Goal: Task Accomplishment & Management: Manage account settings

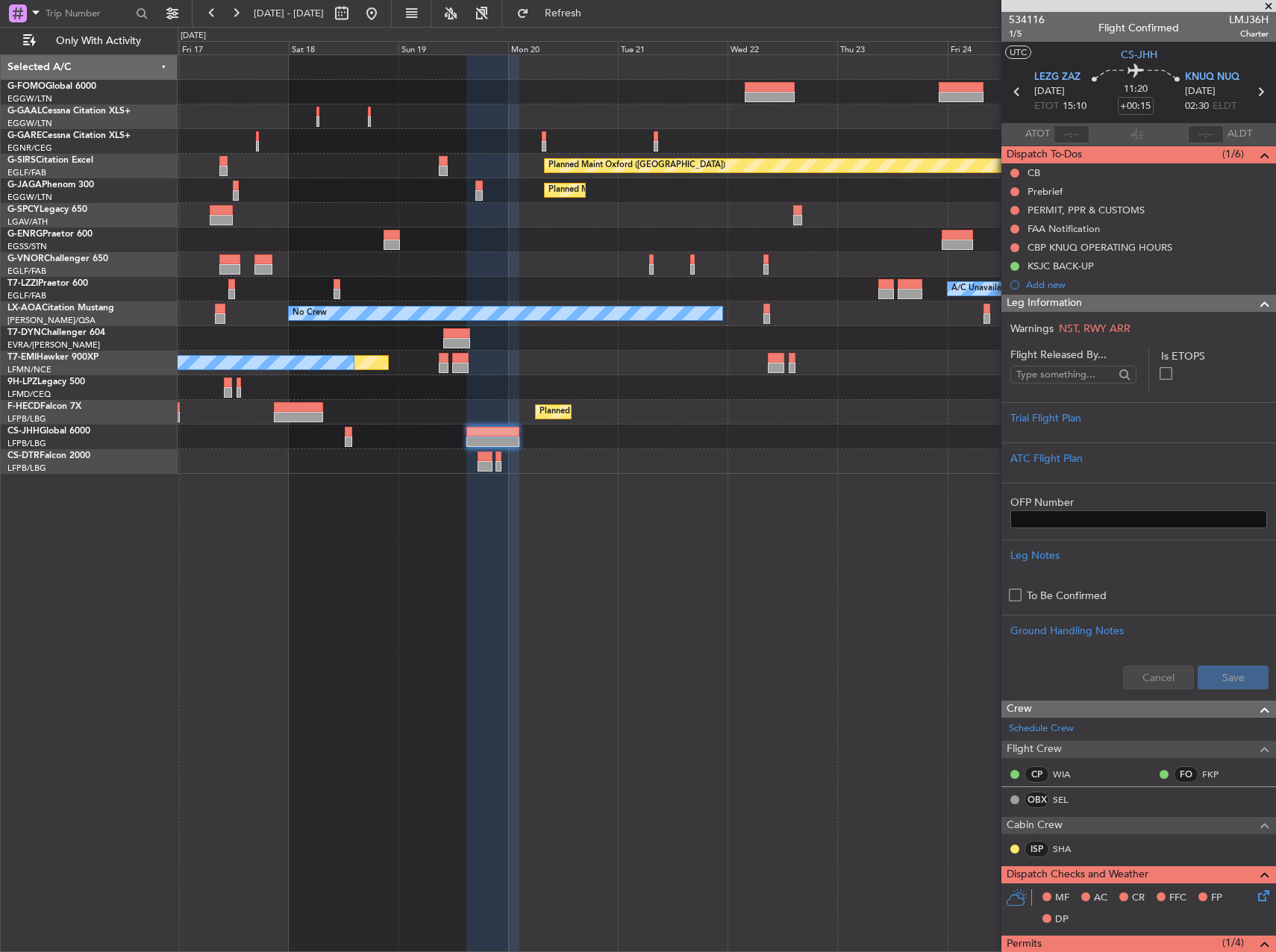
scroll to position [472, 0]
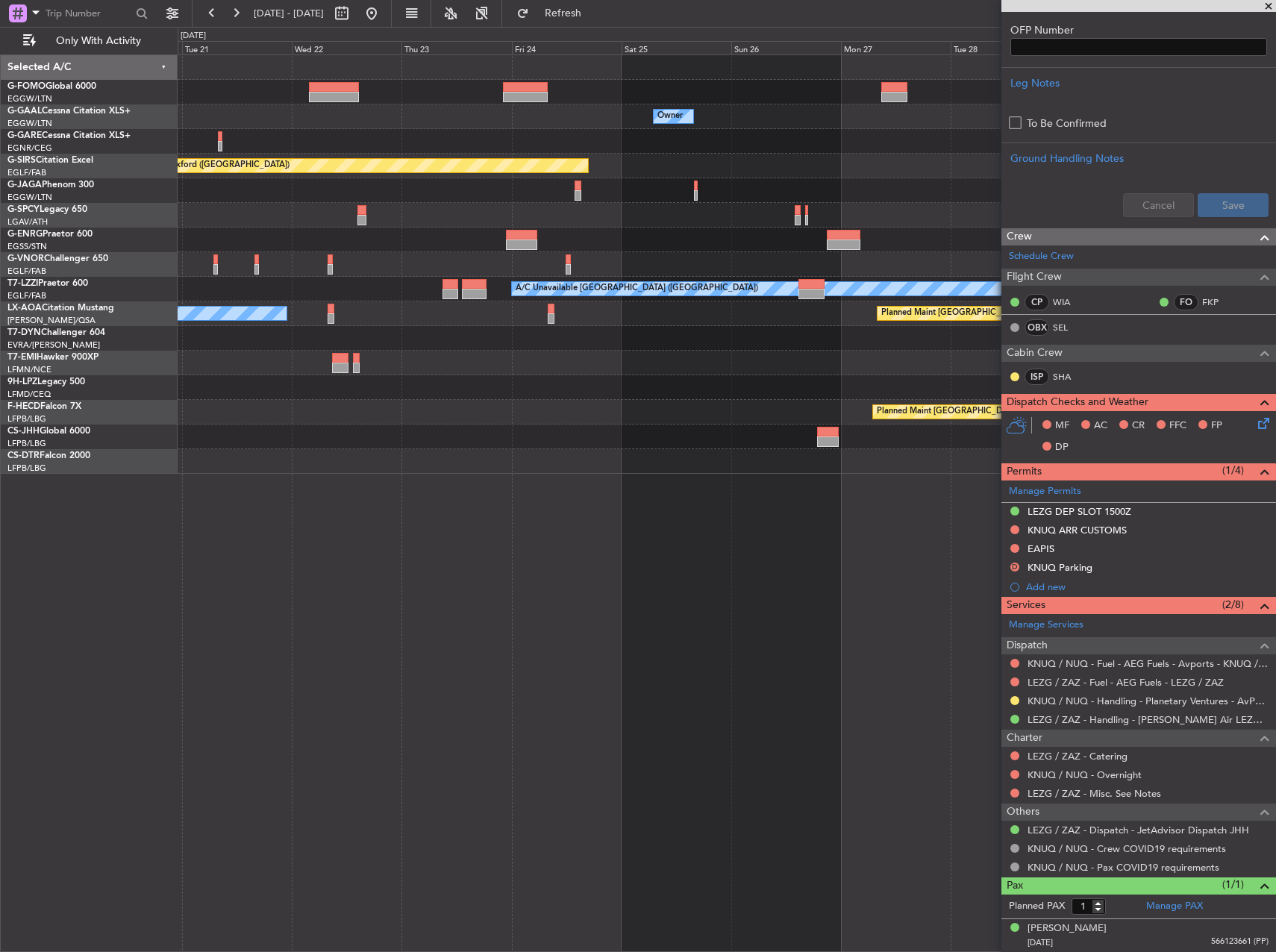
click at [337, 386] on div "Owner Owner Planned Maint [GEOGRAPHIC_DATA] ([GEOGRAPHIC_DATA]) Planned Maint […" at bounding box center [727, 264] width 1098 height 418
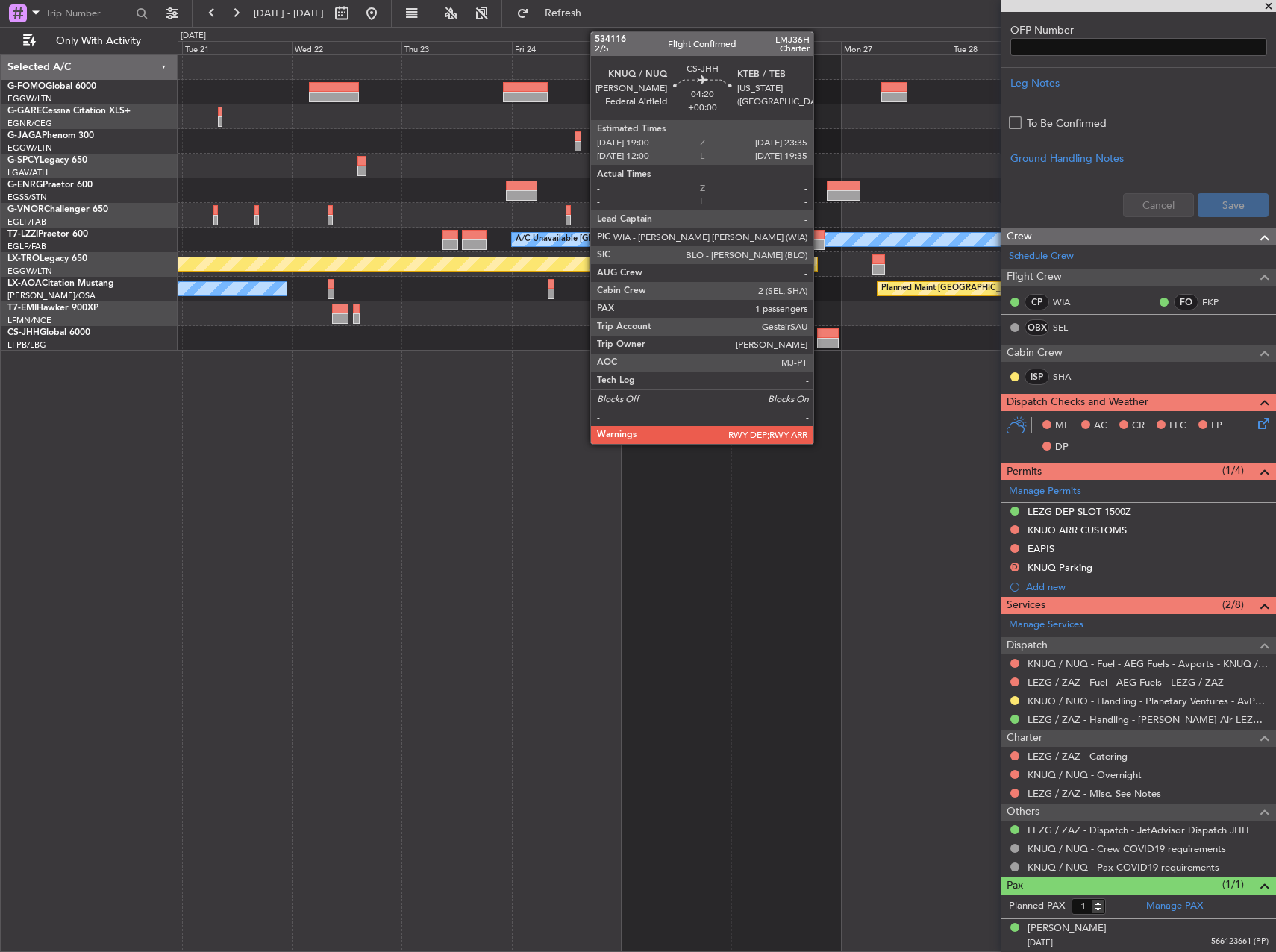
click at [821, 337] on div at bounding box center [828, 333] width 21 height 10
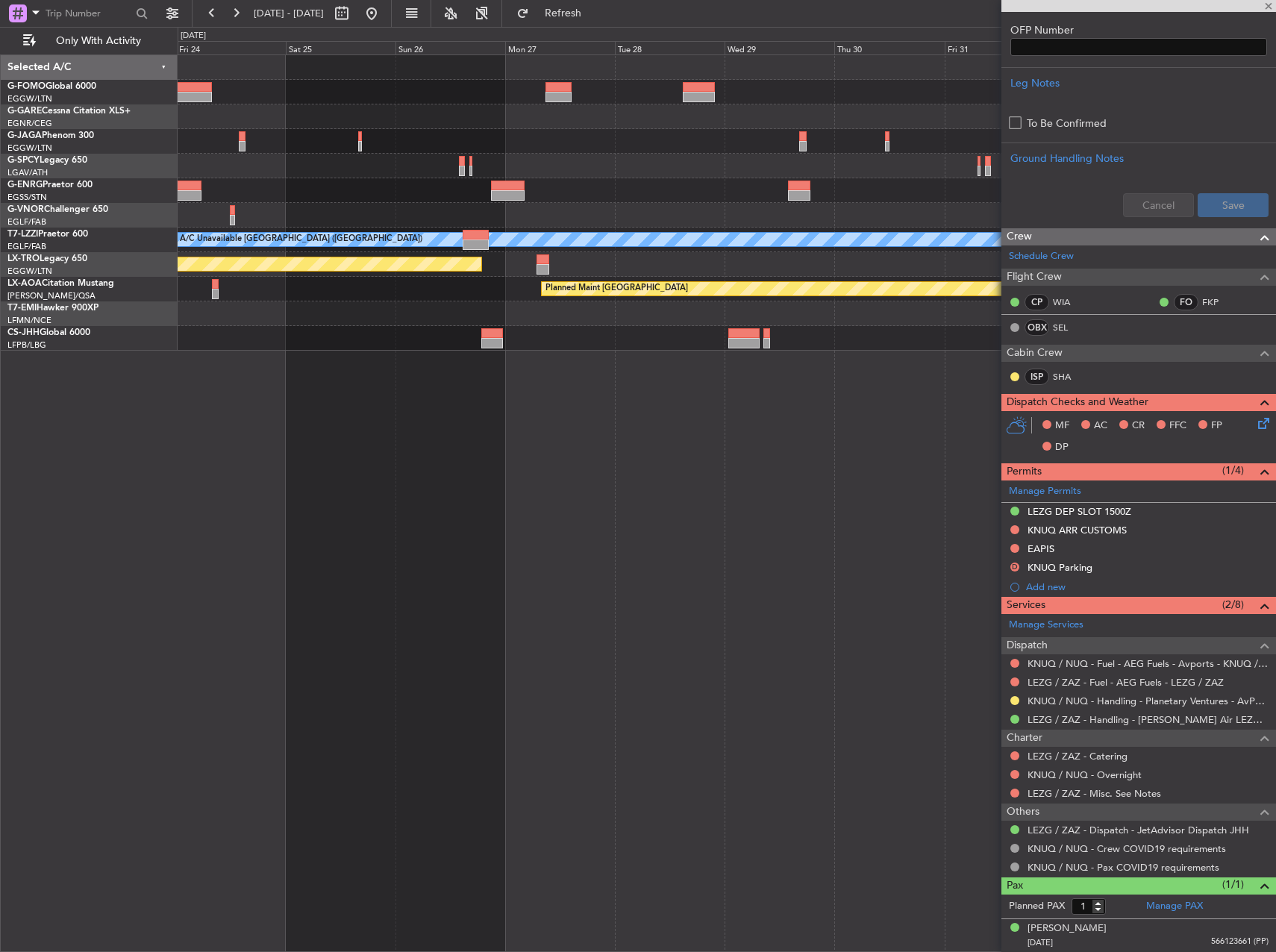
click at [381, 378] on div "A/C Unavailable [GEOGRAPHIC_DATA] ([GEOGRAPHIC_DATA]) Planned Maint [GEOGRAPHIC…" at bounding box center [727, 503] width 1099 height 898
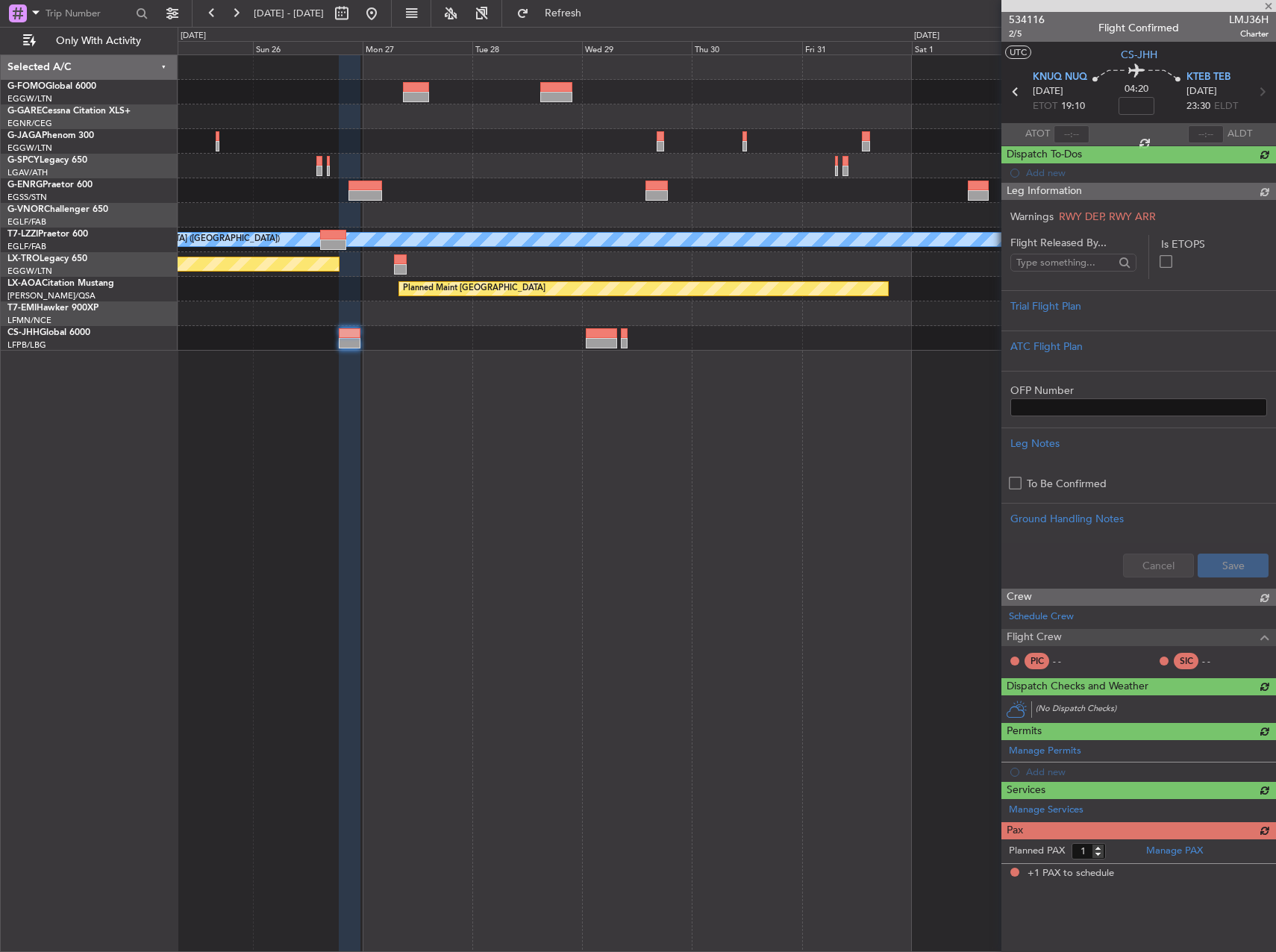
scroll to position [0, 0]
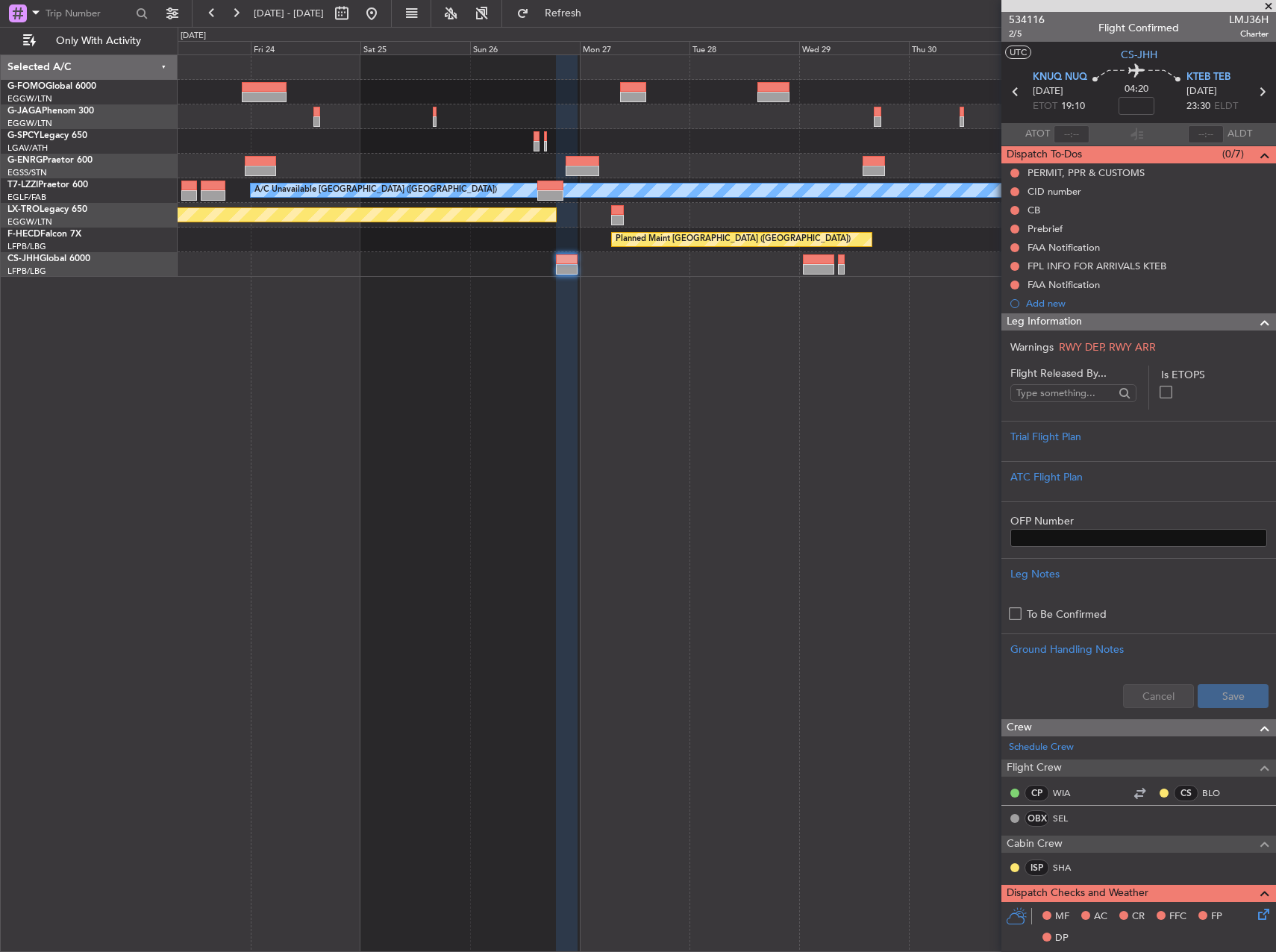
click at [746, 345] on div "A/C Unavailable [GEOGRAPHIC_DATA] ([GEOGRAPHIC_DATA]) Planned Maint [GEOGRAPHIC…" at bounding box center [727, 503] width 1099 height 898
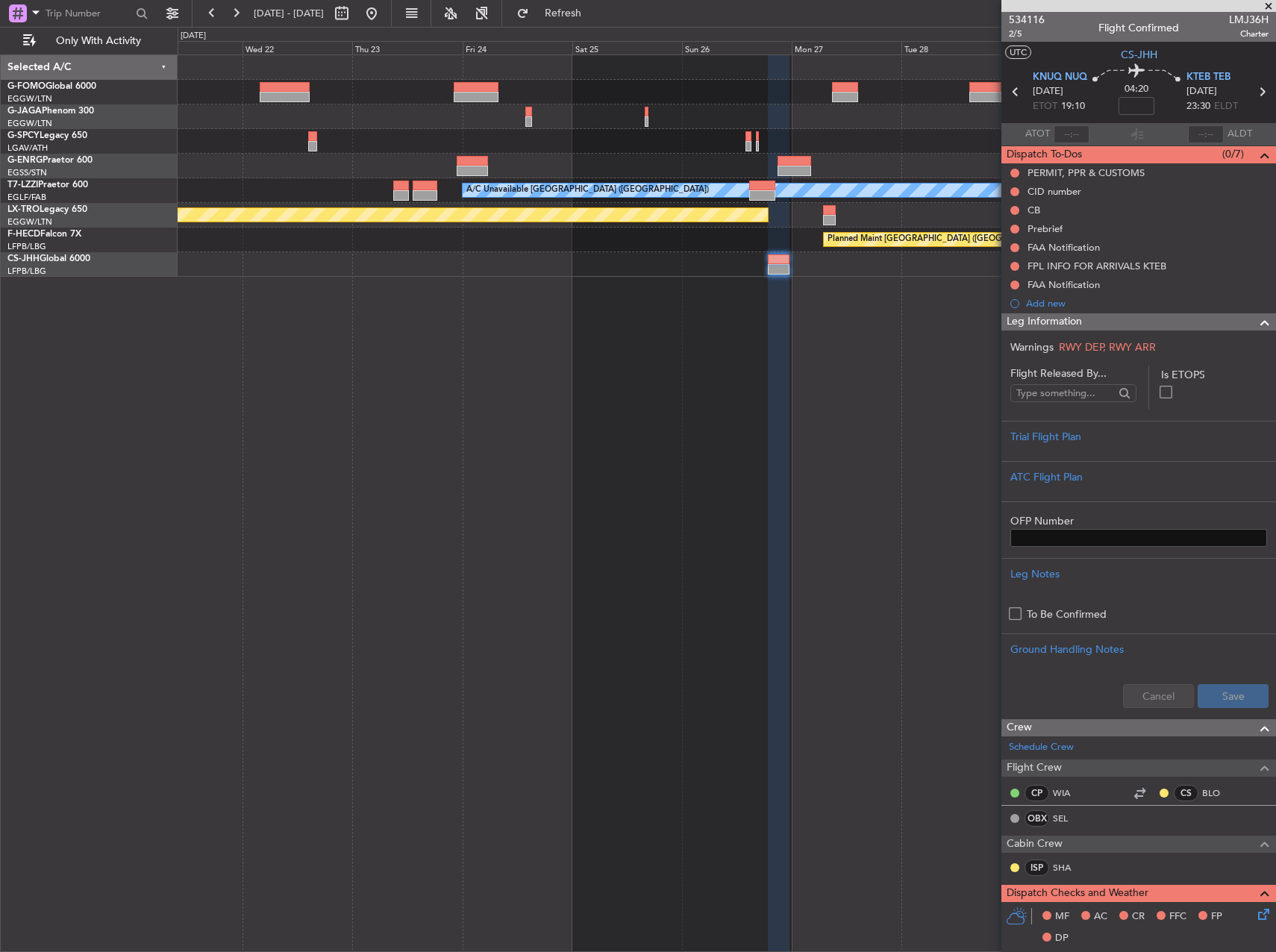
click at [790, 402] on div at bounding box center [778, 504] width 21 height 898
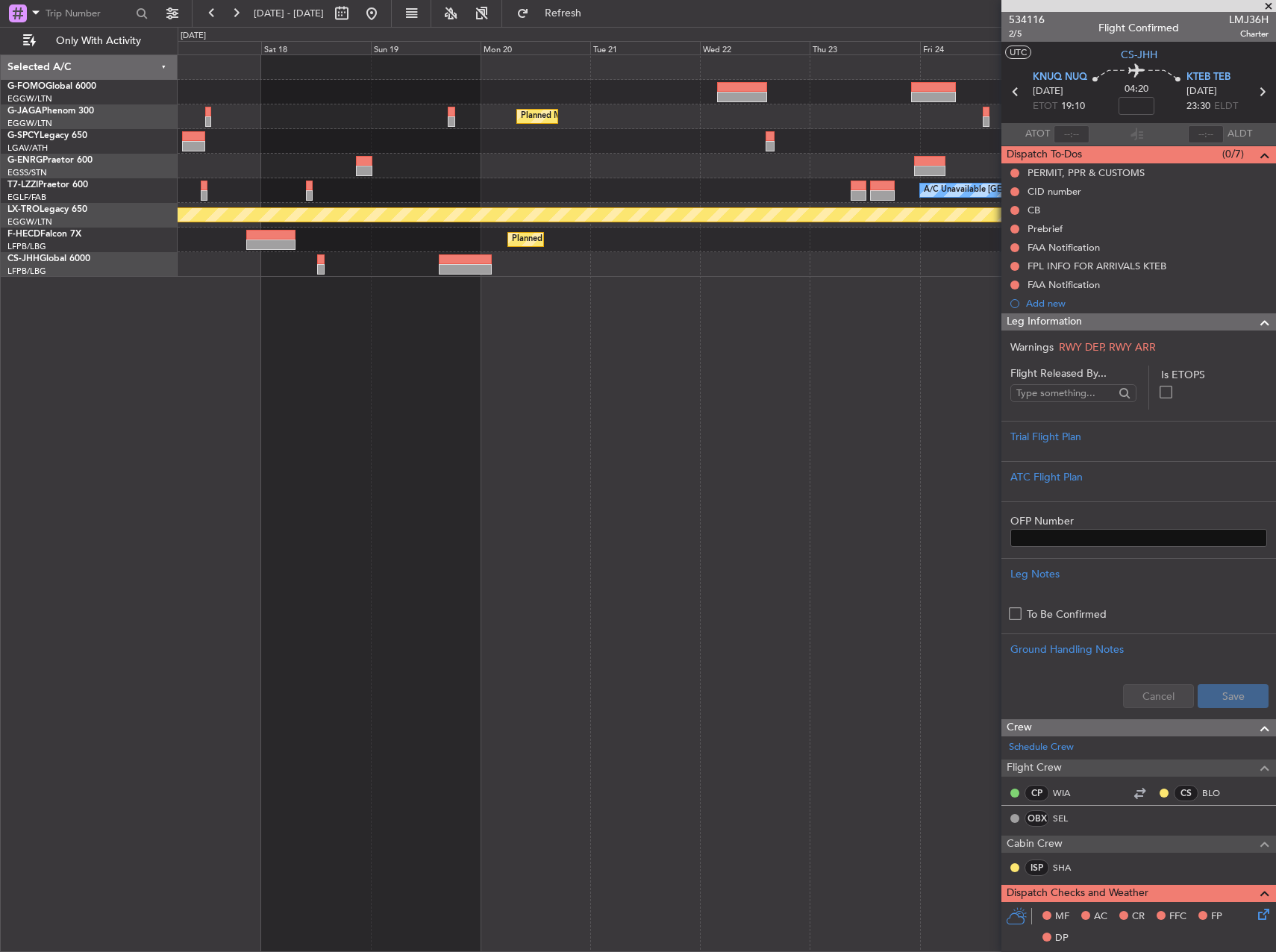
click at [980, 405] on div "Planned Maint [GEOGRAPHIC_DATA] ([GEOGRAPHIC_DATA]) A/C Unavailable [GEOGRAPHIC…" at bounding box center [727, 503] width 1099 height 898
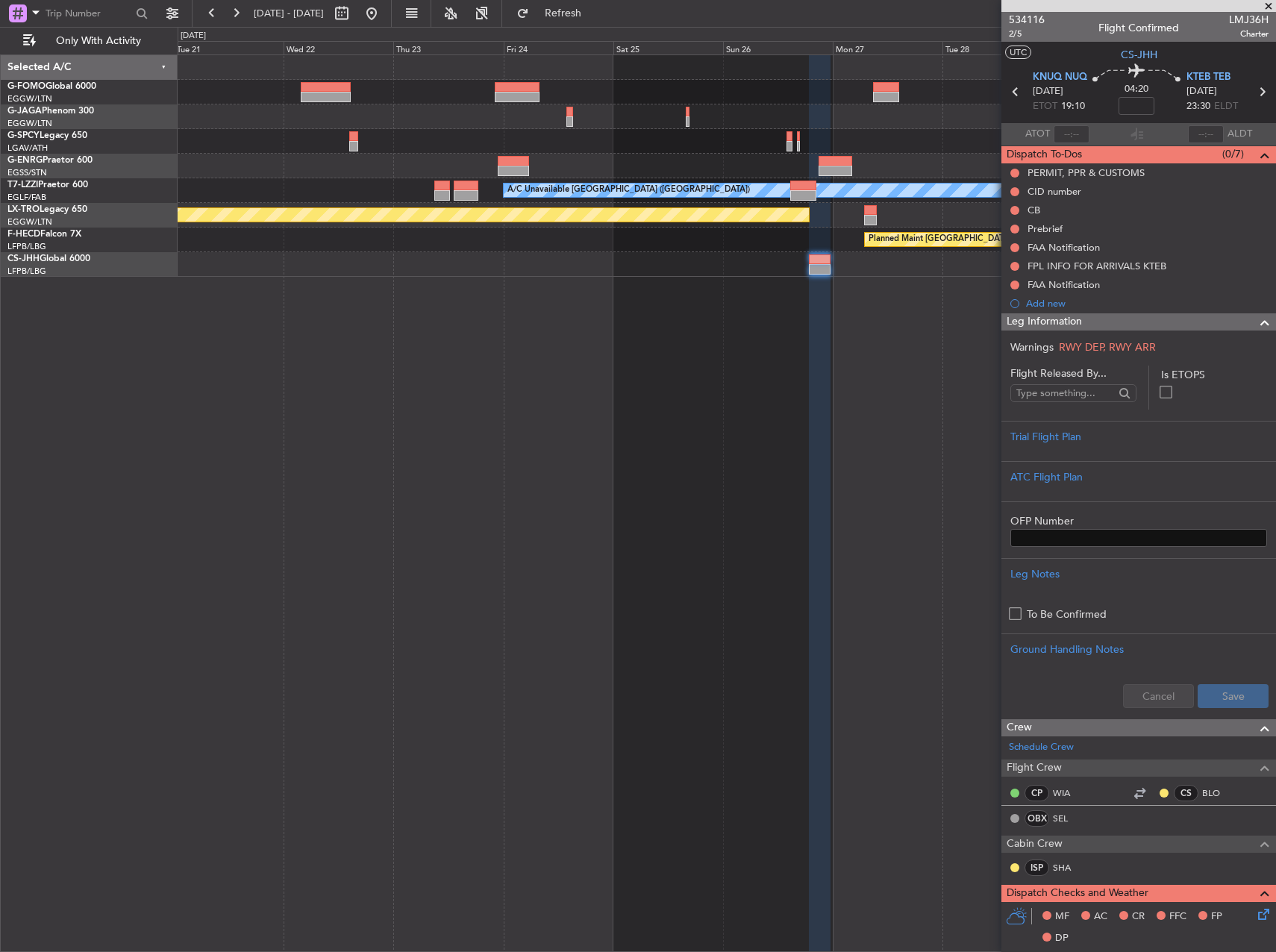
click at [360, 408] on div "Planned Maint [GEOGRAPHIC_DATA] ([GEOGRAPHIC_DATA]) A/C Unavailable [GEOGRAPHIC…" at bounding box center [727, 503] width 1099 height 898
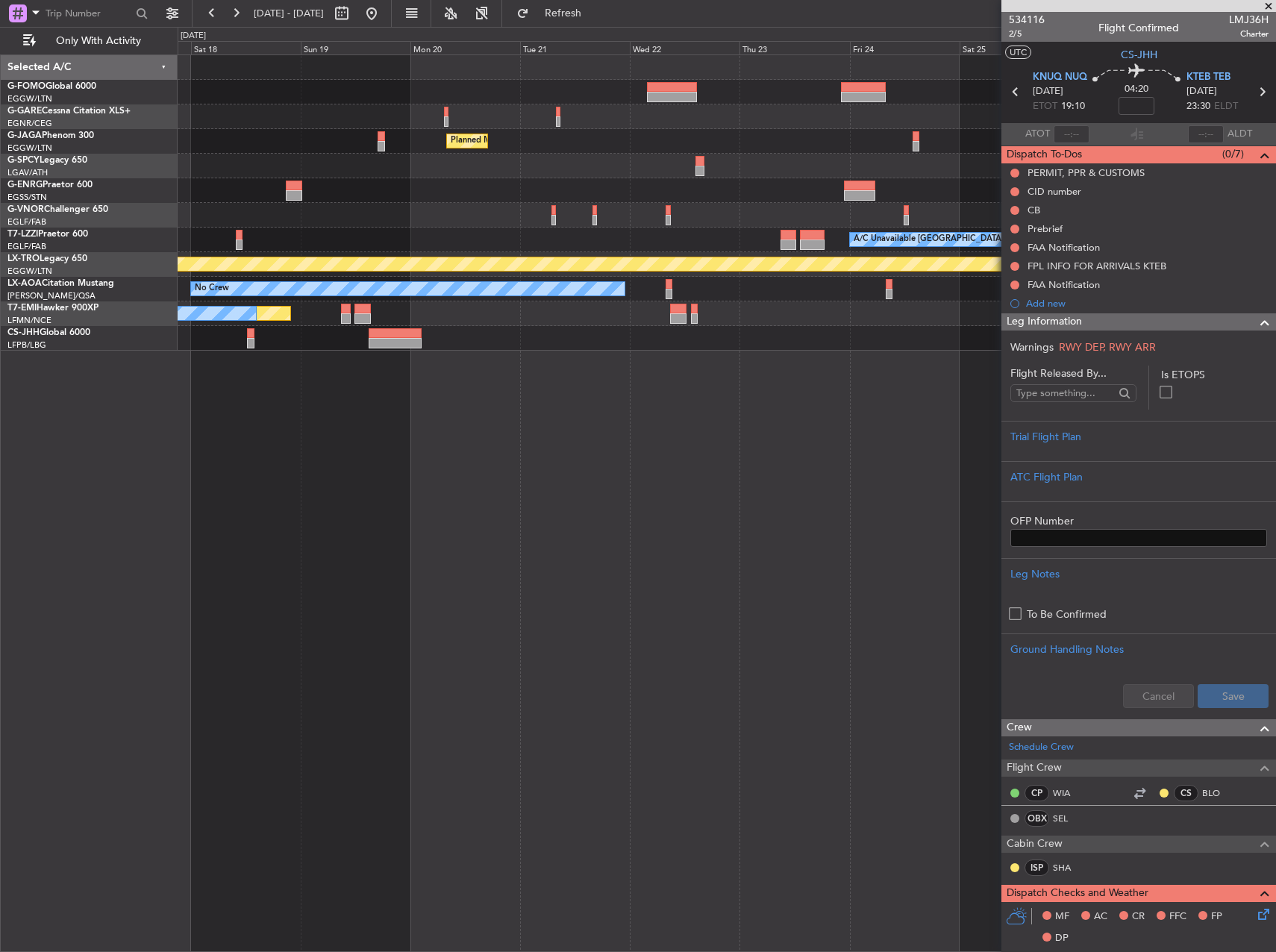
click at [715, 322] on div "Planned Maint No Crew" at bounding box center [727, 313] width 1098 height 25
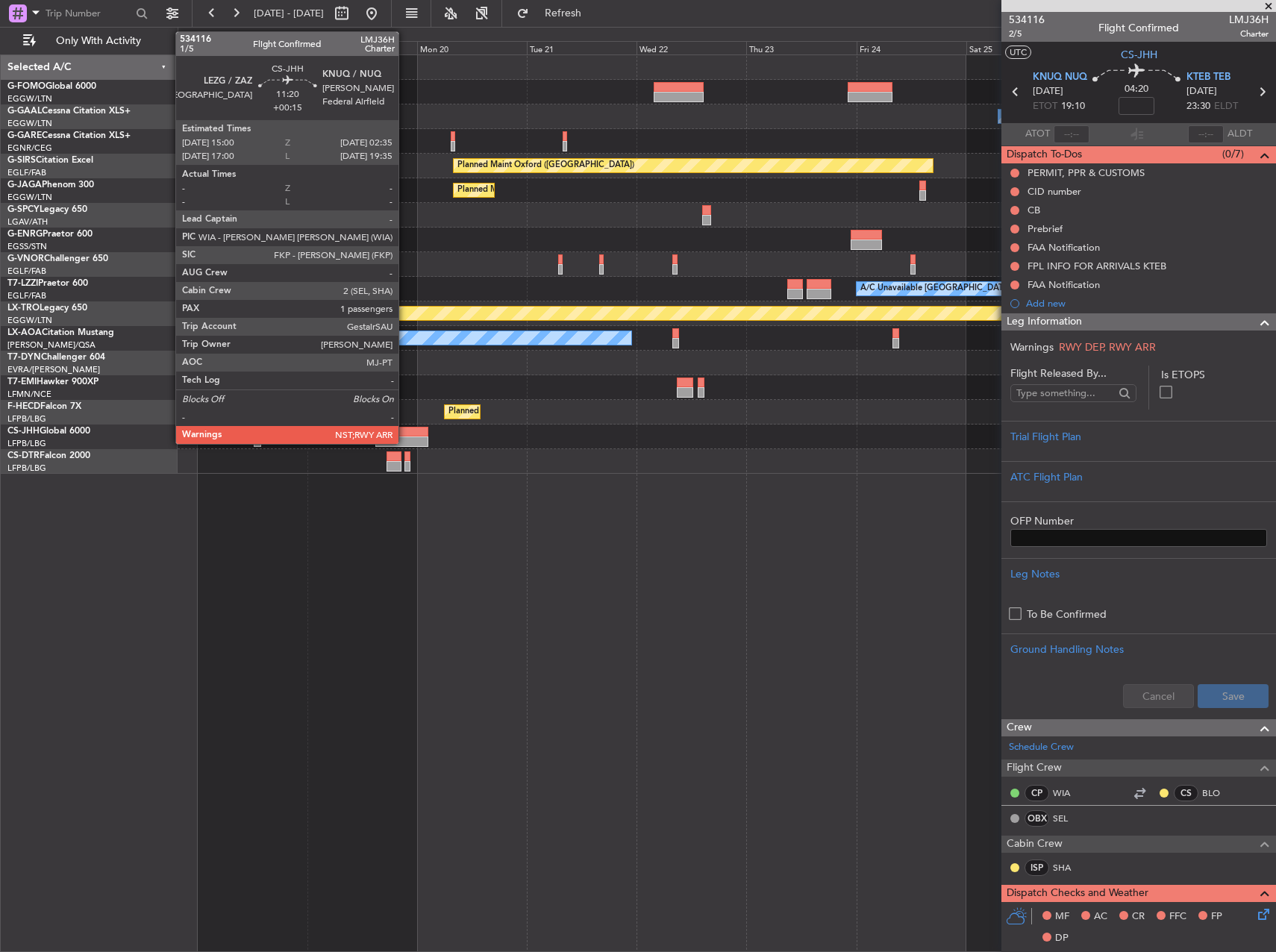
click at [406, 440] on div at bounding box center [402, 441] width 53 height 10
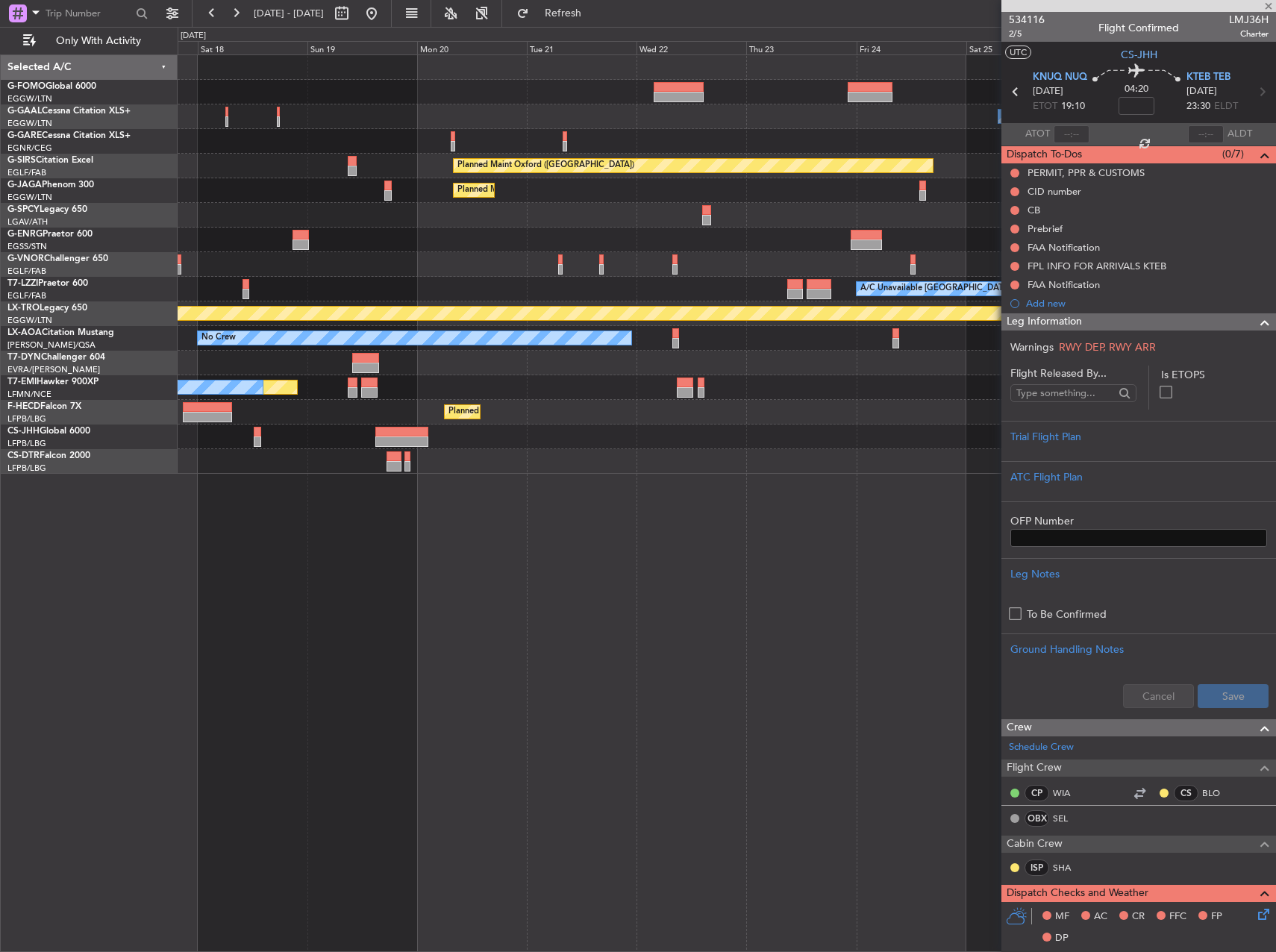
type input "+00:15"
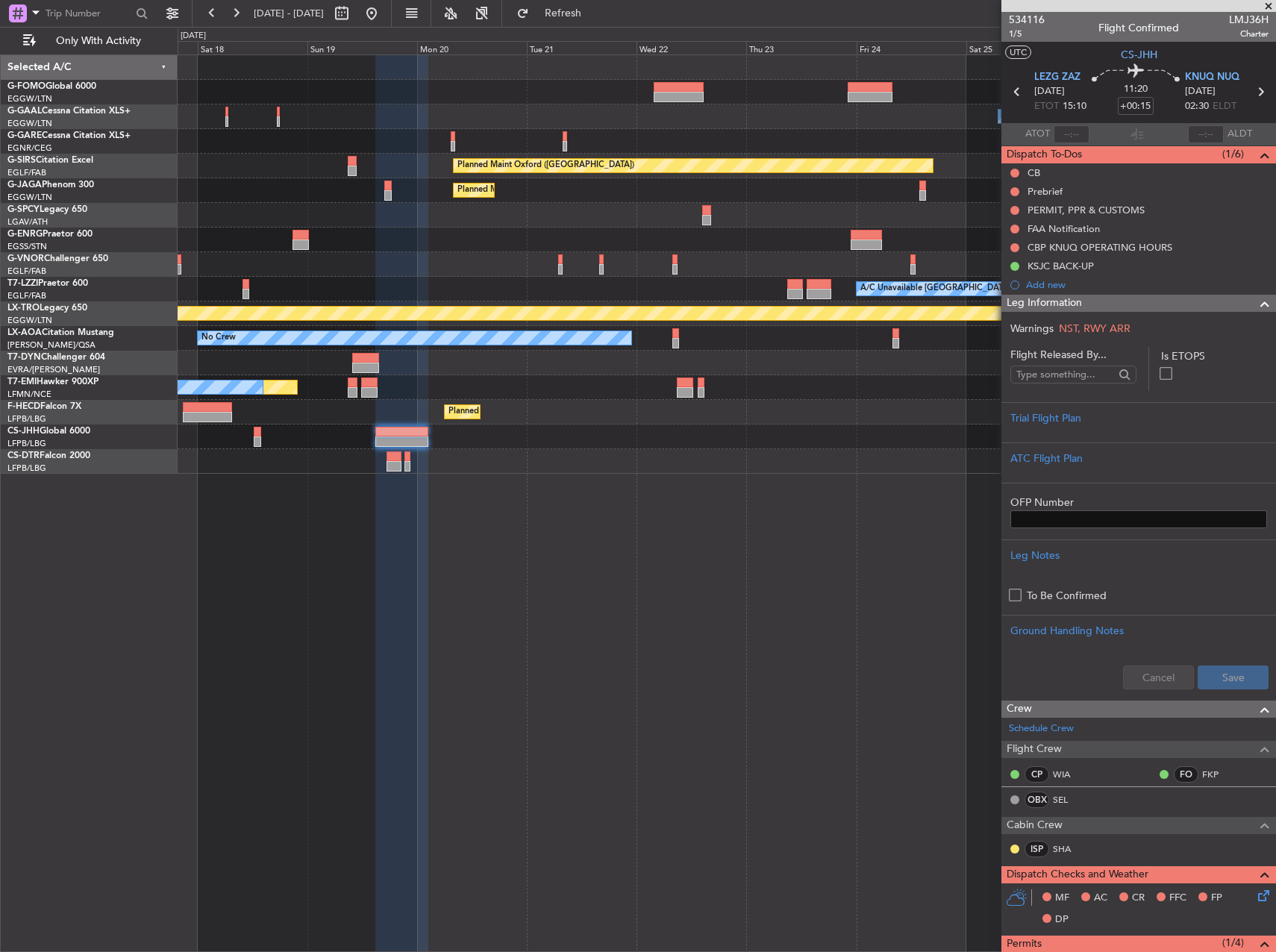
click at [1199, 253] on div "CBP KNUQ OPERATING HOURS" at bounding box center [1139, 247] width 275 height 18
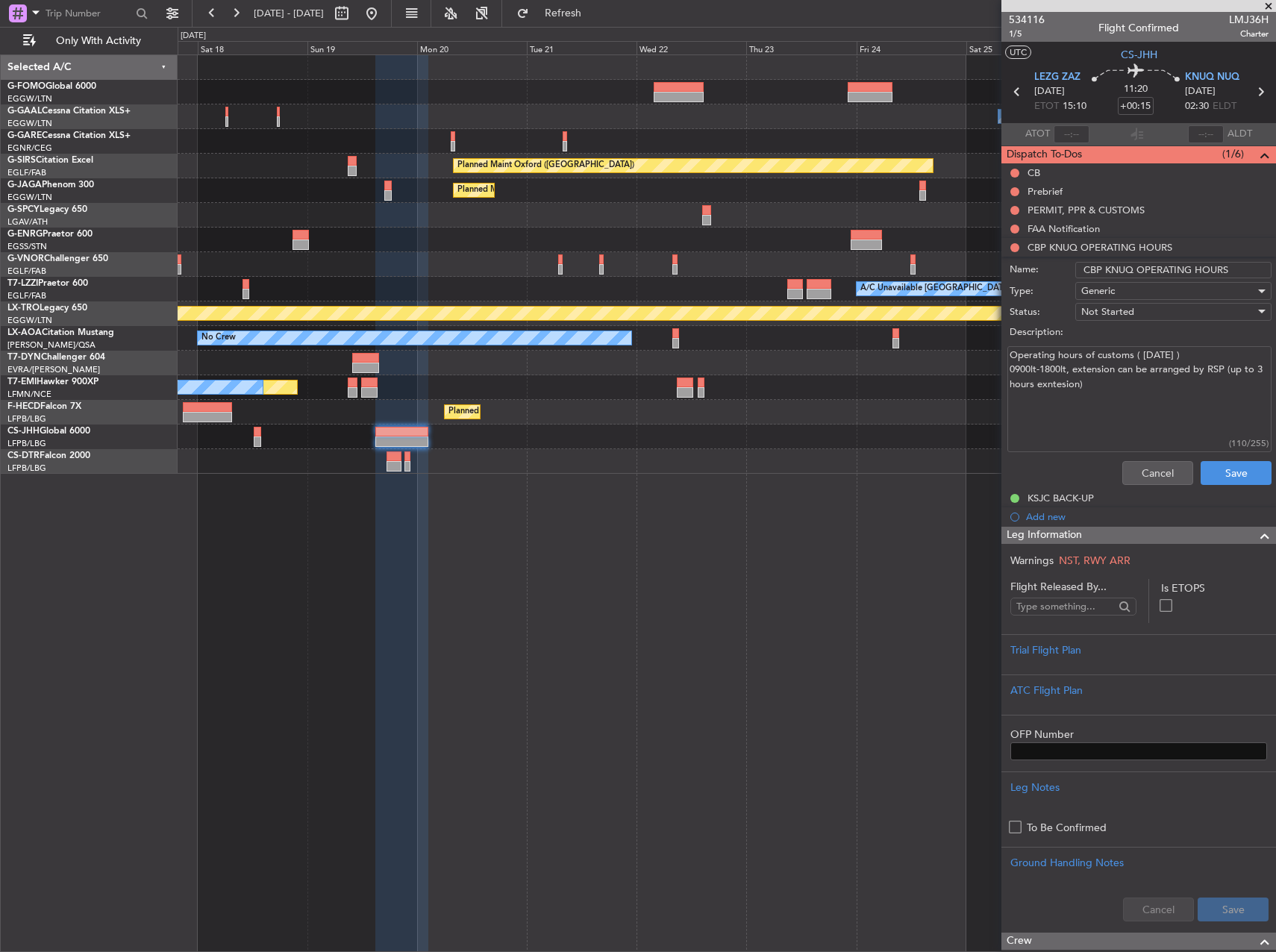
drag, startPoint x: 1135, startPoint y: 394, endPoint x: 1002, endPoint y: 345, distance: 141.7
click at [1002, 345] on div "Operating hours of customs ( [DATE] ) 0900lt-1800lt, extension can be arranged …" at bounding box center [1139, 399] width 289 height 112
click at [1052, 500] on div "KSJC BACK-UP" at bounding box center [1061, 499] width 66 height 13
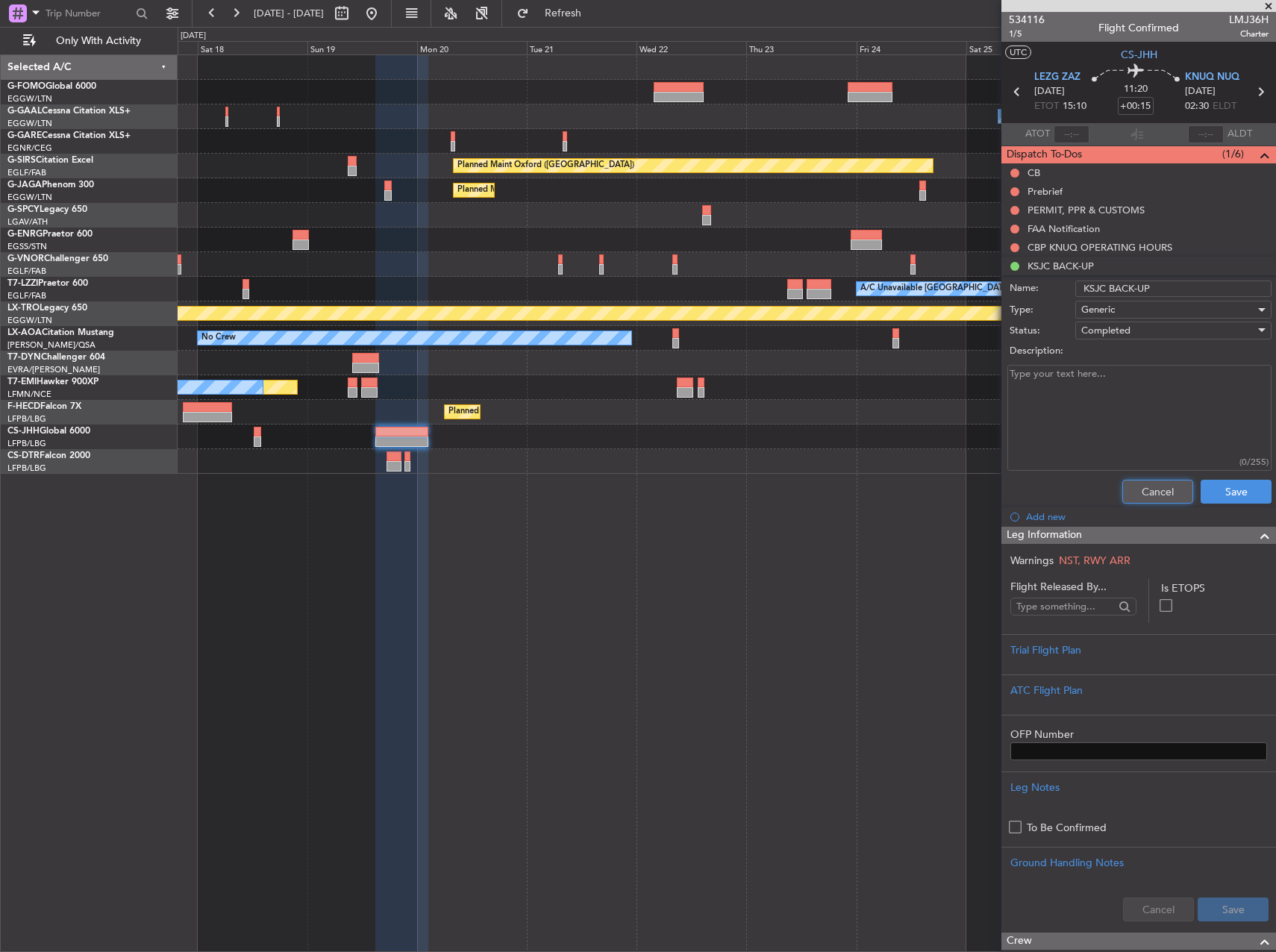
click at [1139, 493] on button "Cancel" at bounding box center [1158, 492] width 71 height 24
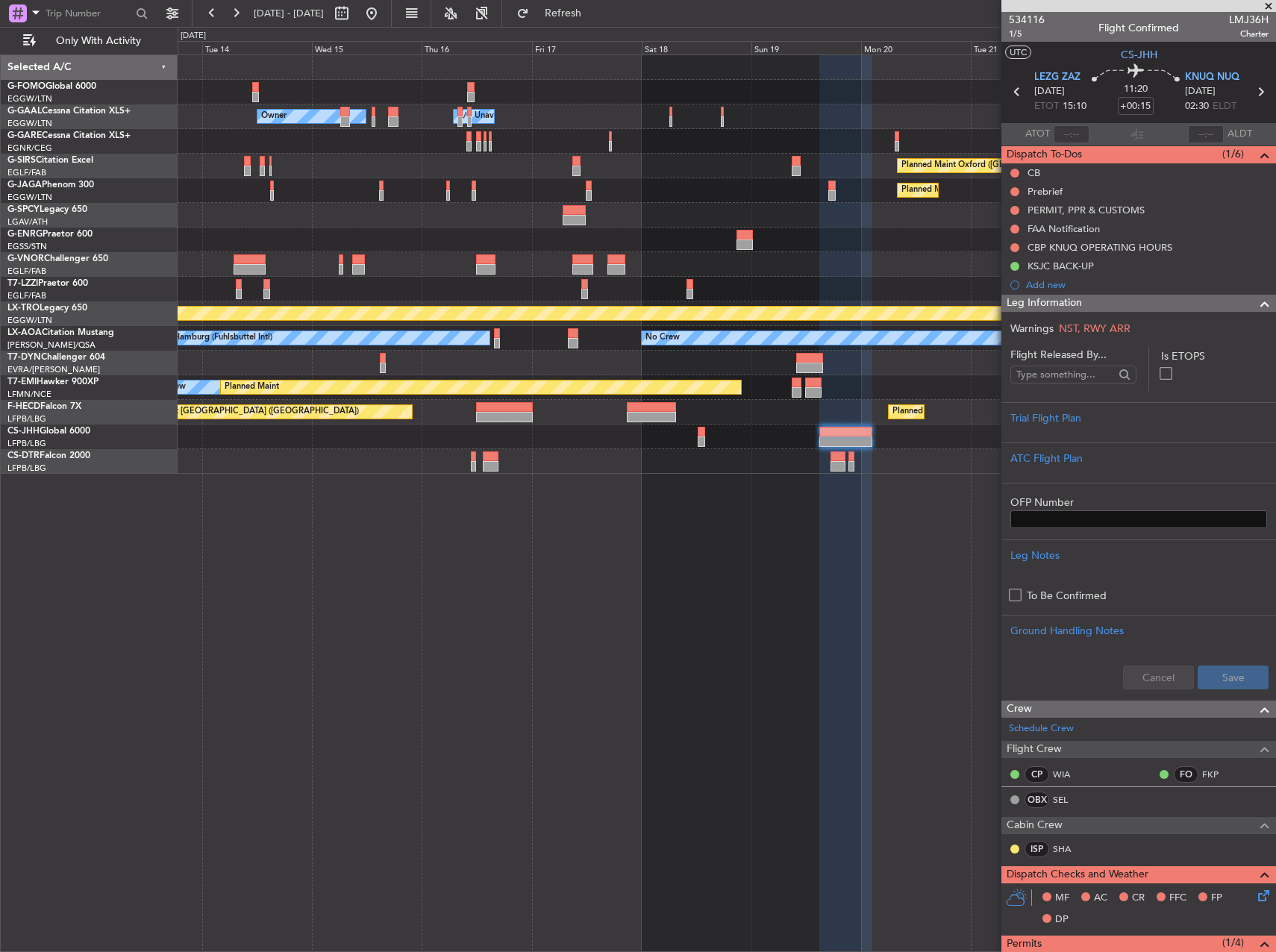
click at [1098, 159] on fb-app "[DATE] - [DATE] Refresh Quick Links Only With Activity Owner A/C Unavailable Ow…" at bounding box center [638, 481] width 1276 height 941
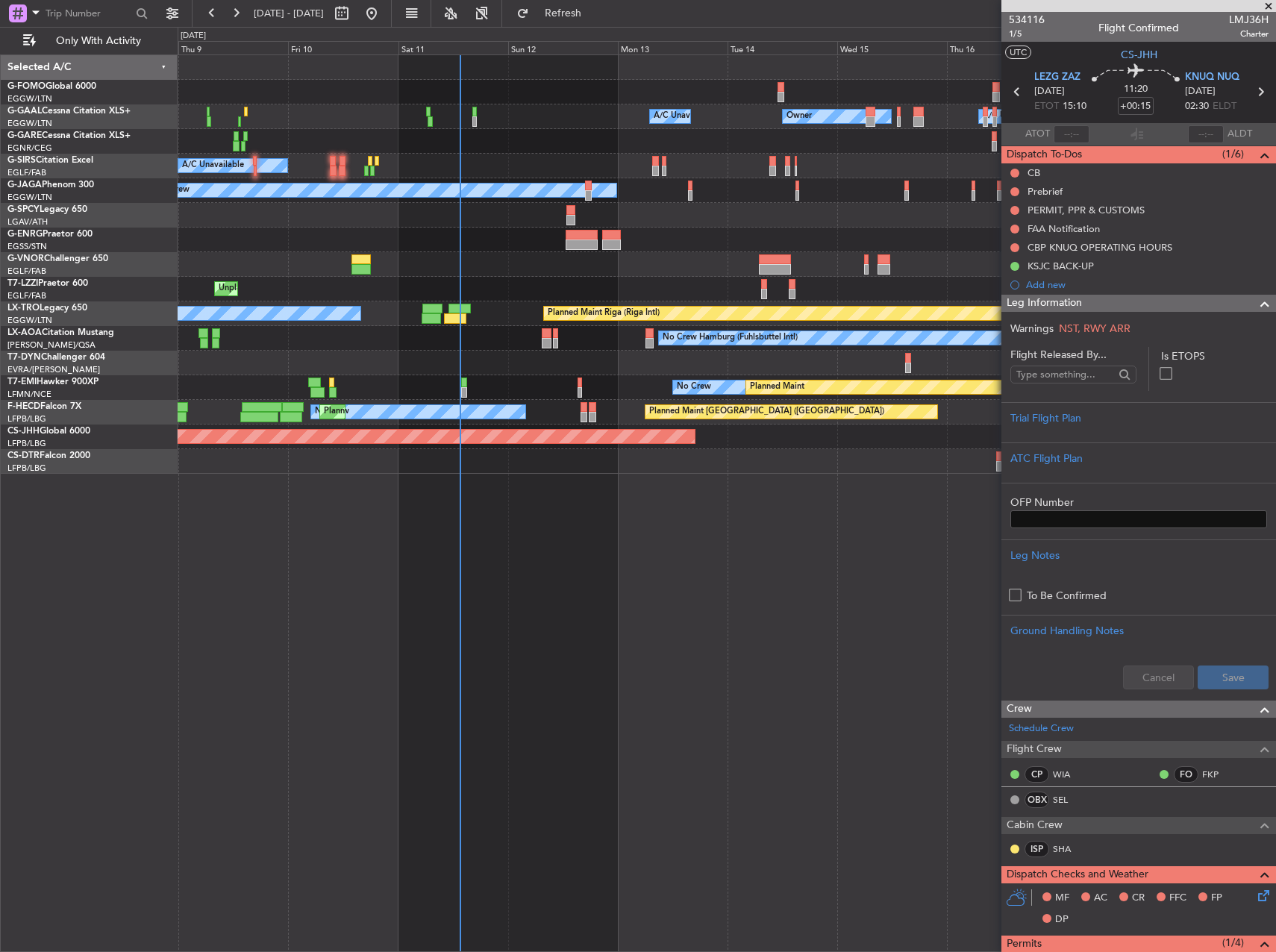
click at [625, 266] on div "Owner A/C Unavailable Owner A/C Unavailable A/C Unavailable Planned Maint [GEOG…" at bounding box center [727, 264] width 1098 height 418
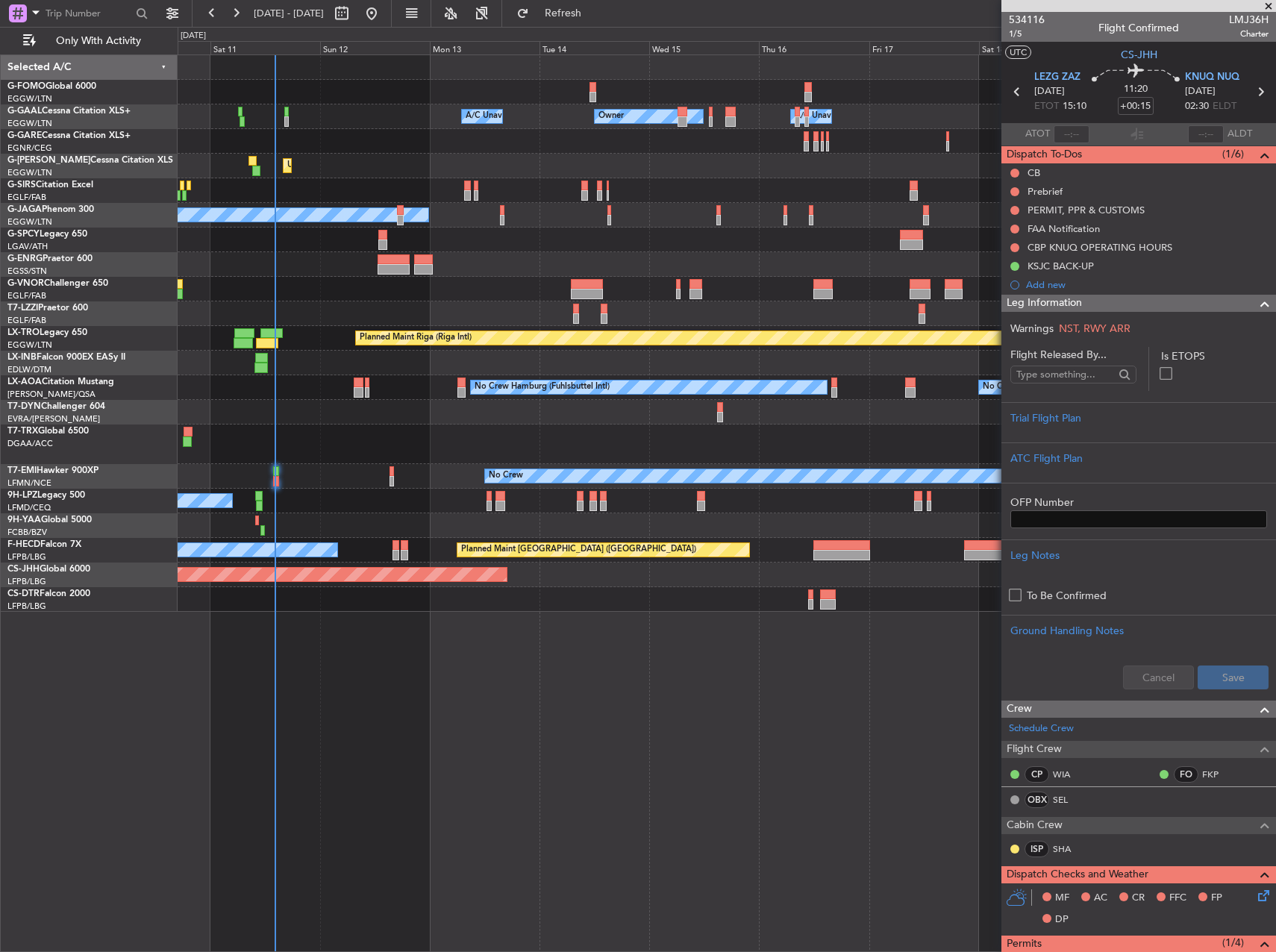
drag, startPoint x: 594, startPoint y: 16, endPoint x: 580, endPoint y: 37, distance: 25.2
click at [594, 16] on span "Refresh" at bounding box center [563, 13] width 63 height 10
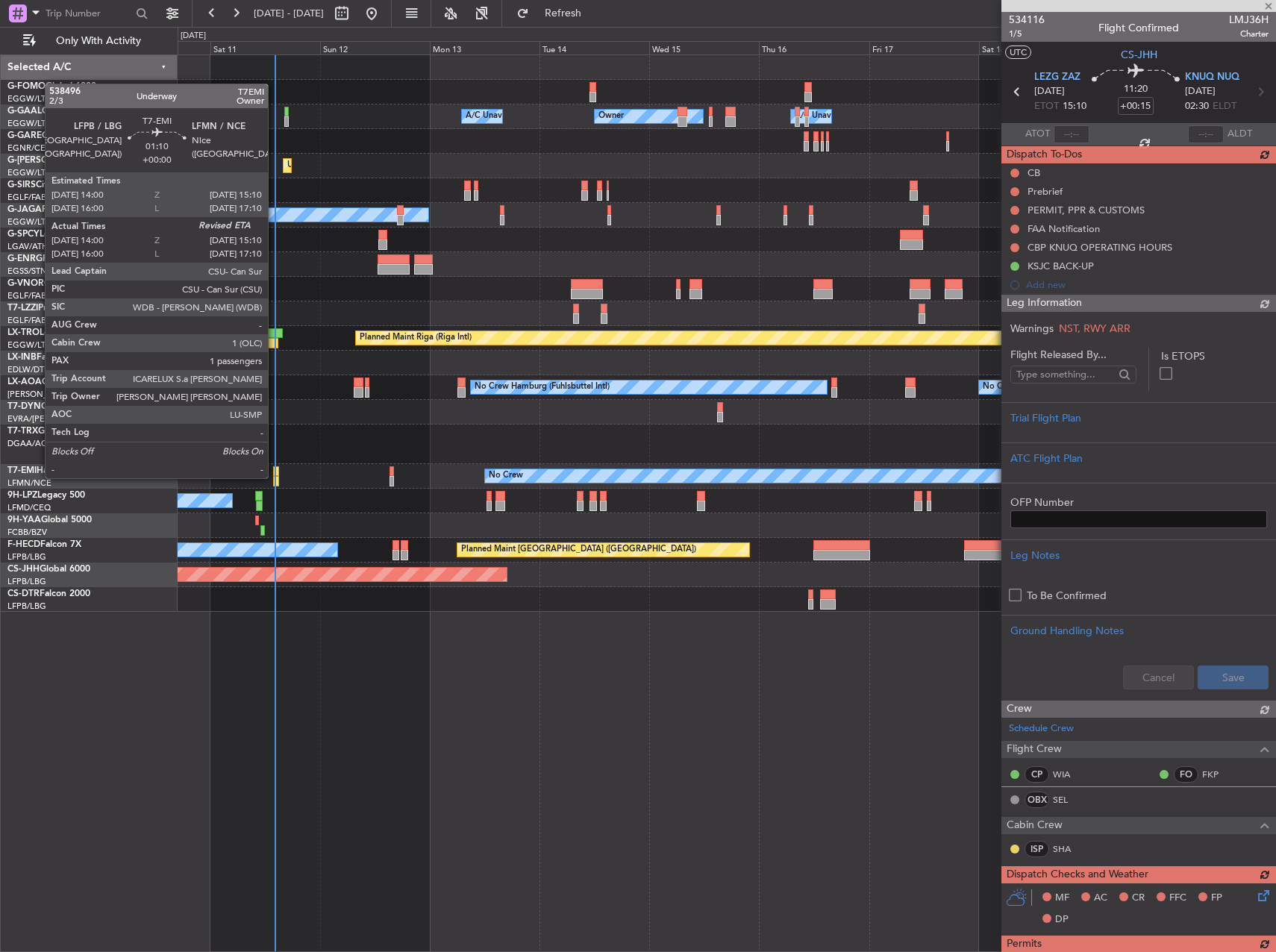
click at [275, 476] on div at bounding box center [276, 481] width 6 height 10
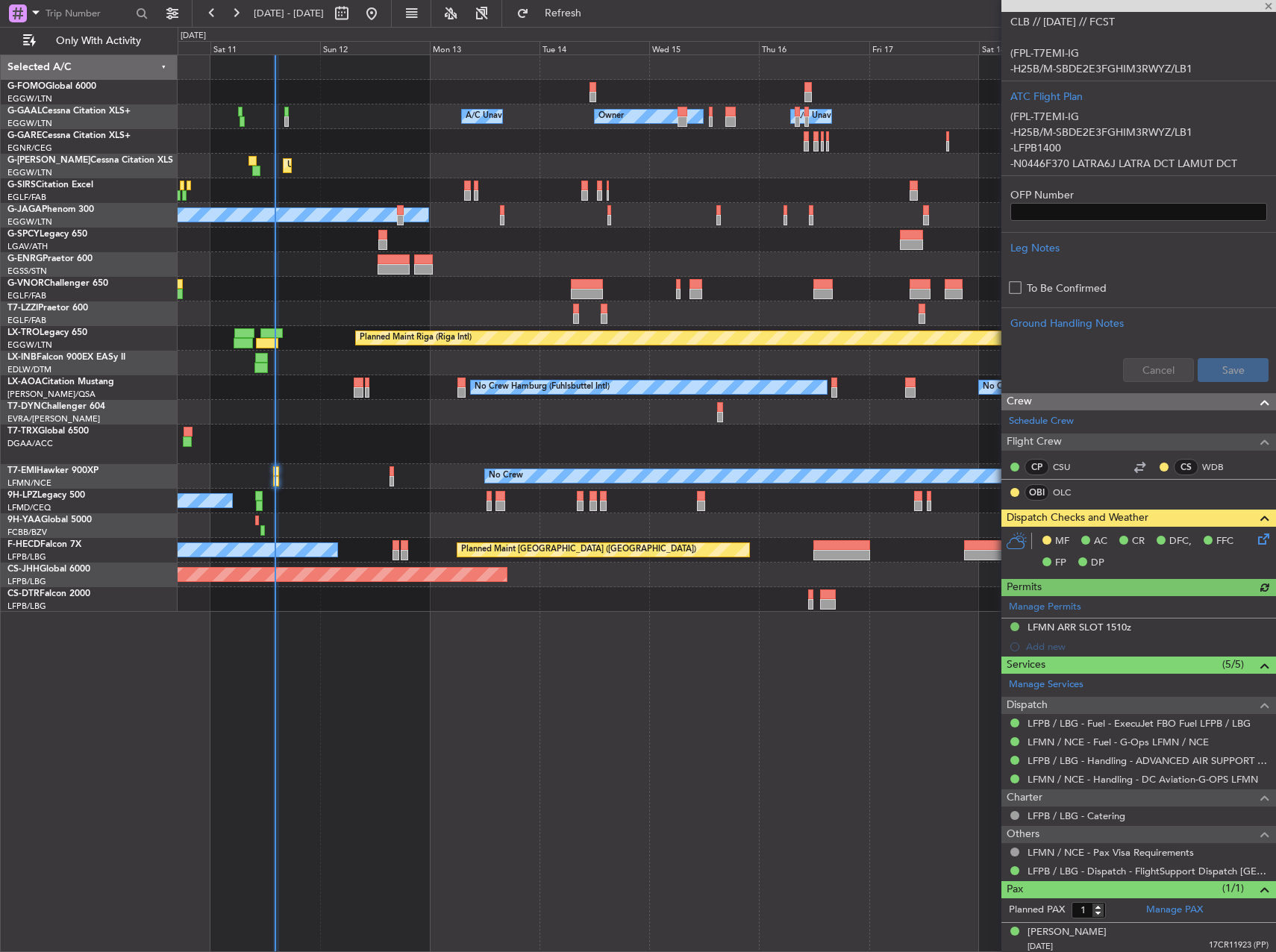
scroll to position [338, 0]
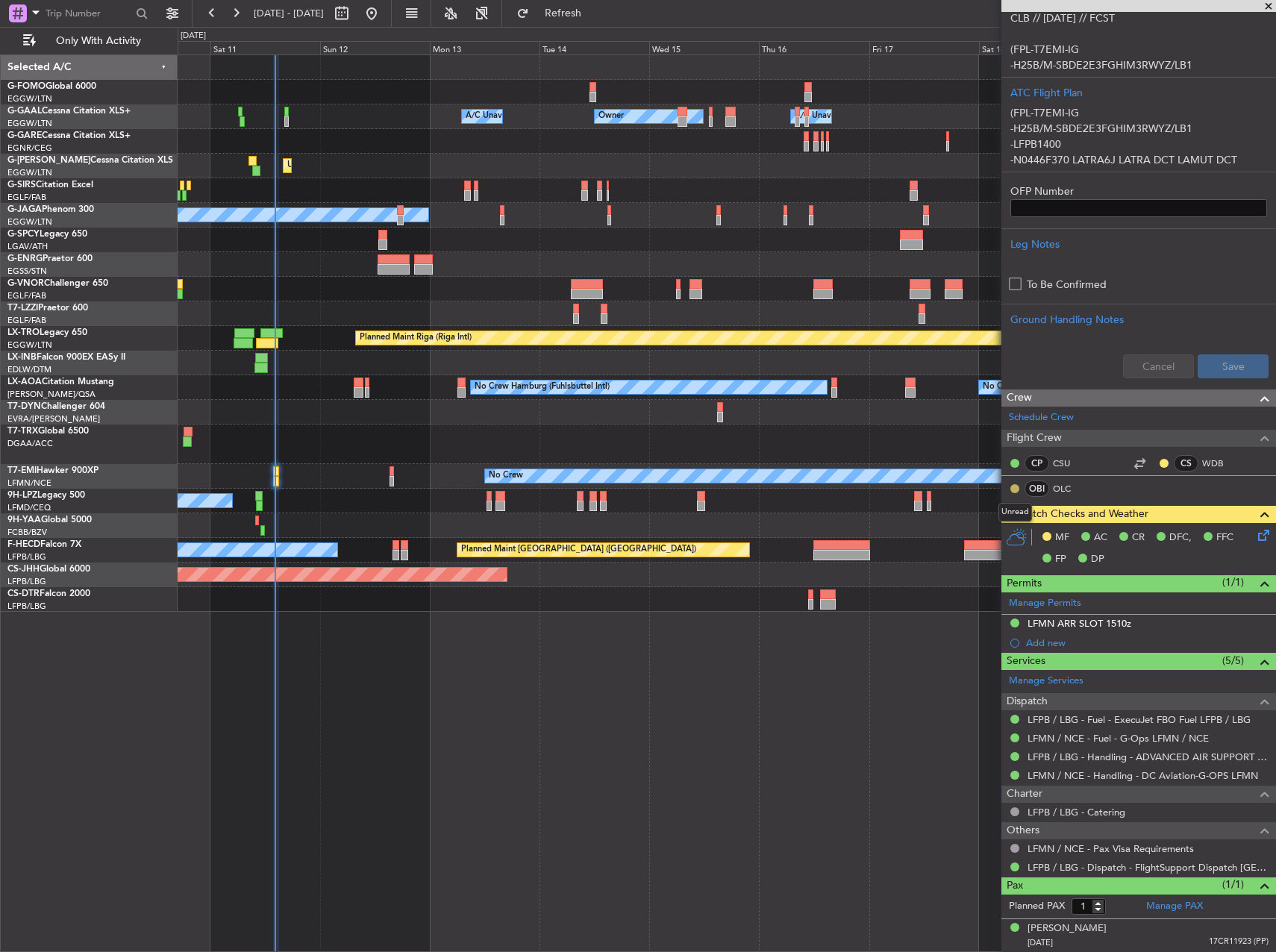
click at [1017, 491] on button at bounding box center [1015, 488] width 9 height 9
click at [1010, 535] on span "Acknowledged" at bounding box center [1018, 532] width 65 height 15
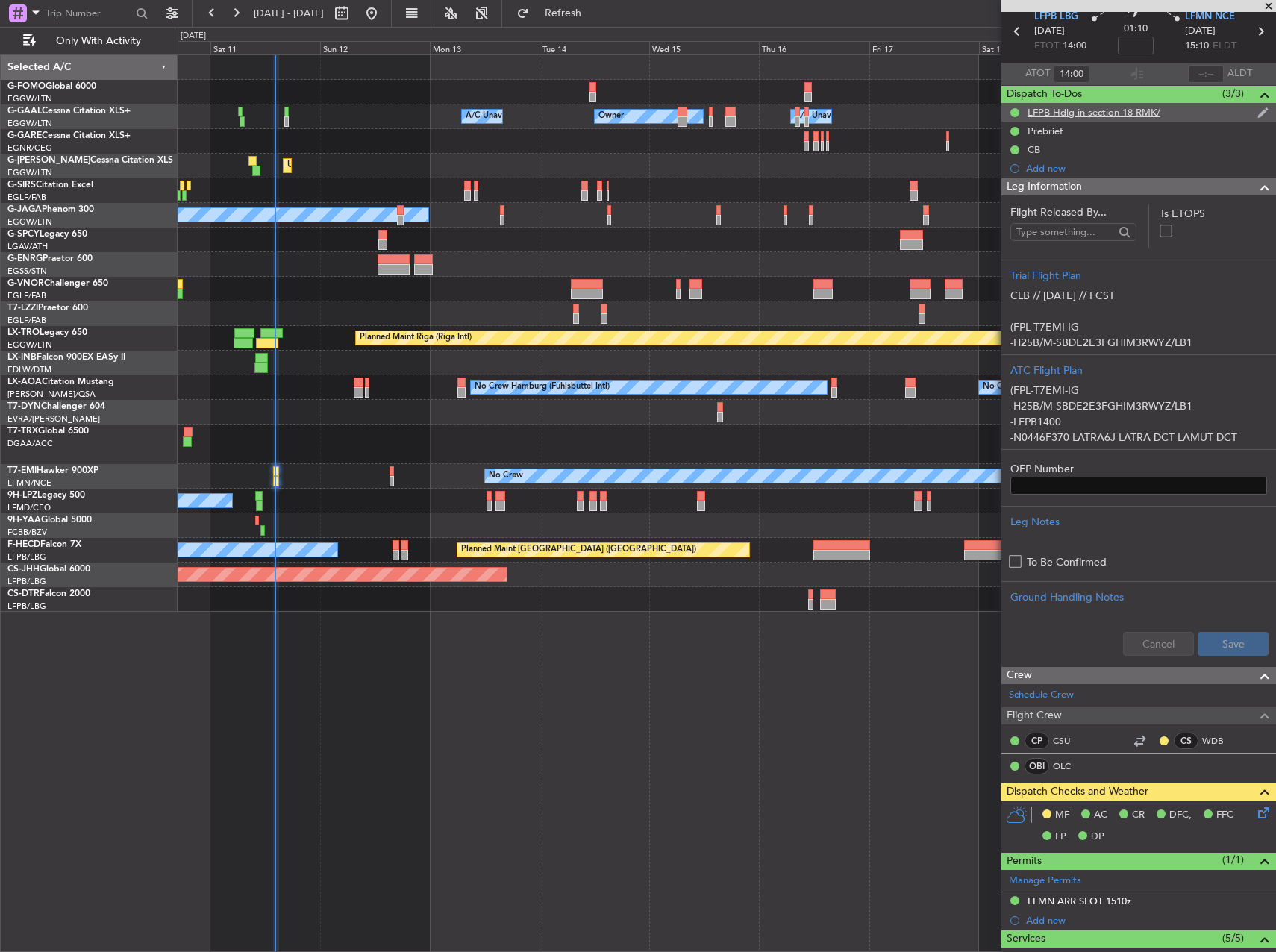
scroll to position [0, 0]
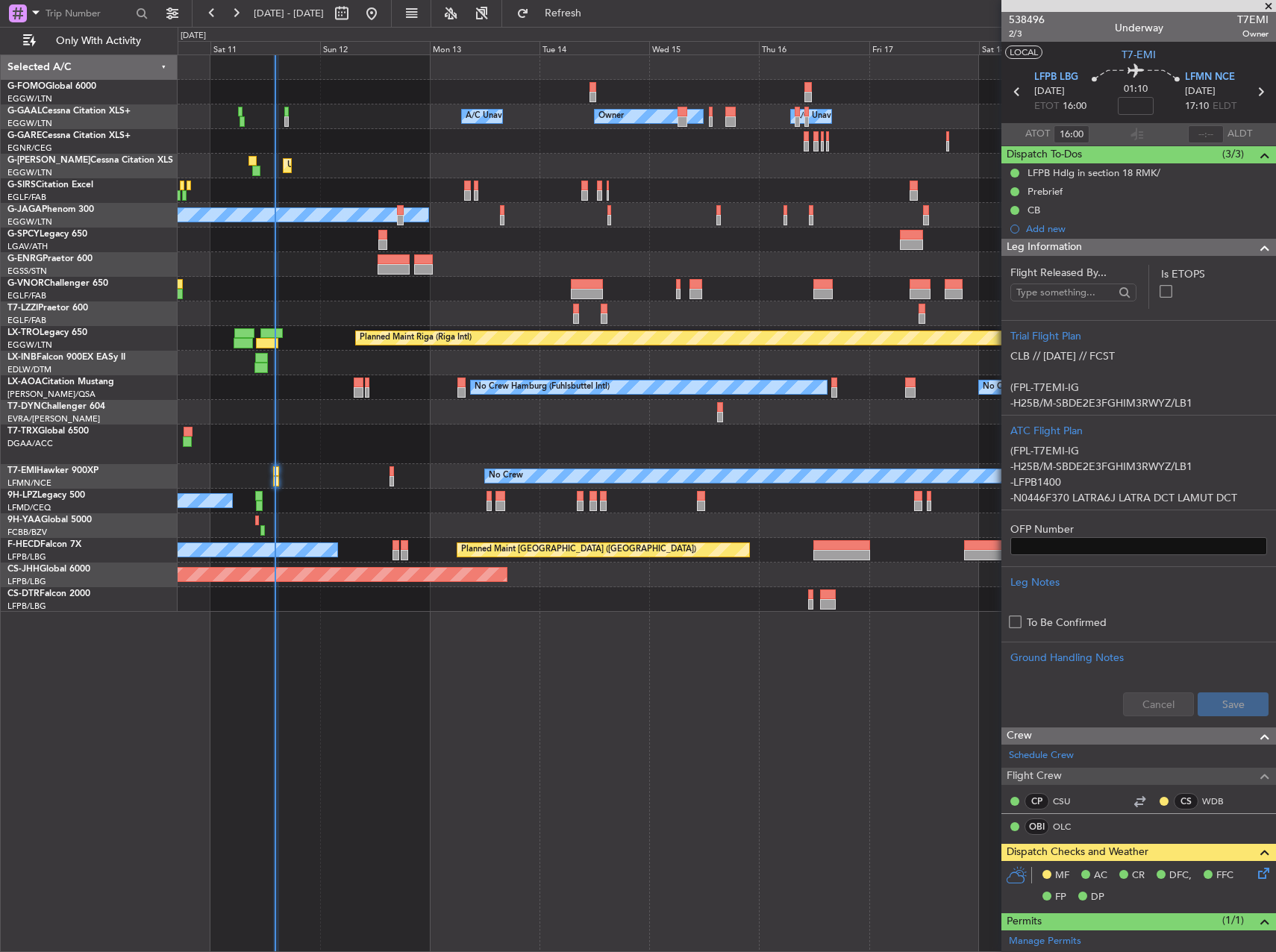
type input "14:00"
click at [1023, 33] on span "2/3" at bounding box center [1027, 34] width 36 height 13
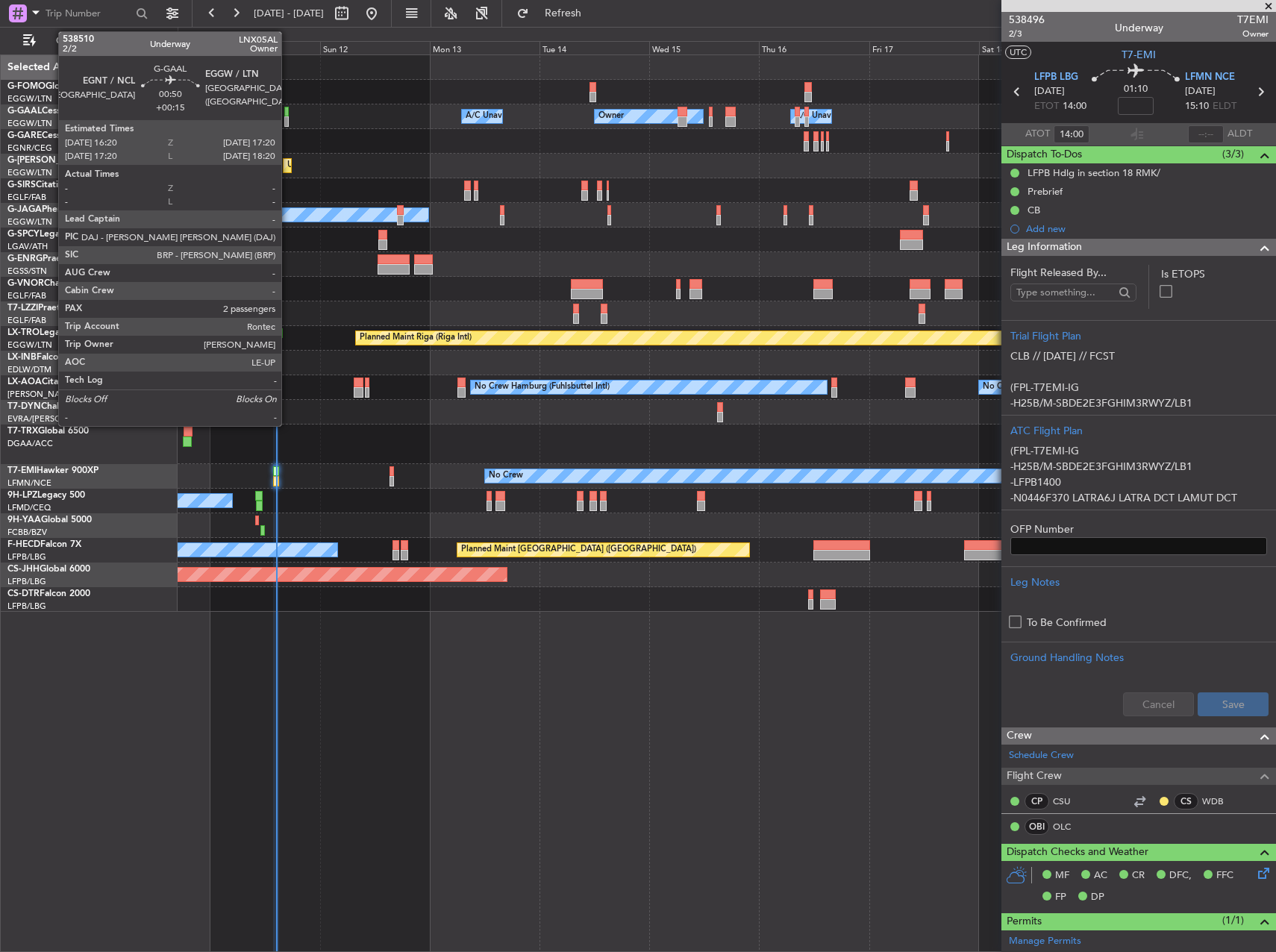
click at [289, 119] on div at bounding box center [287, 121] width 6 height 10
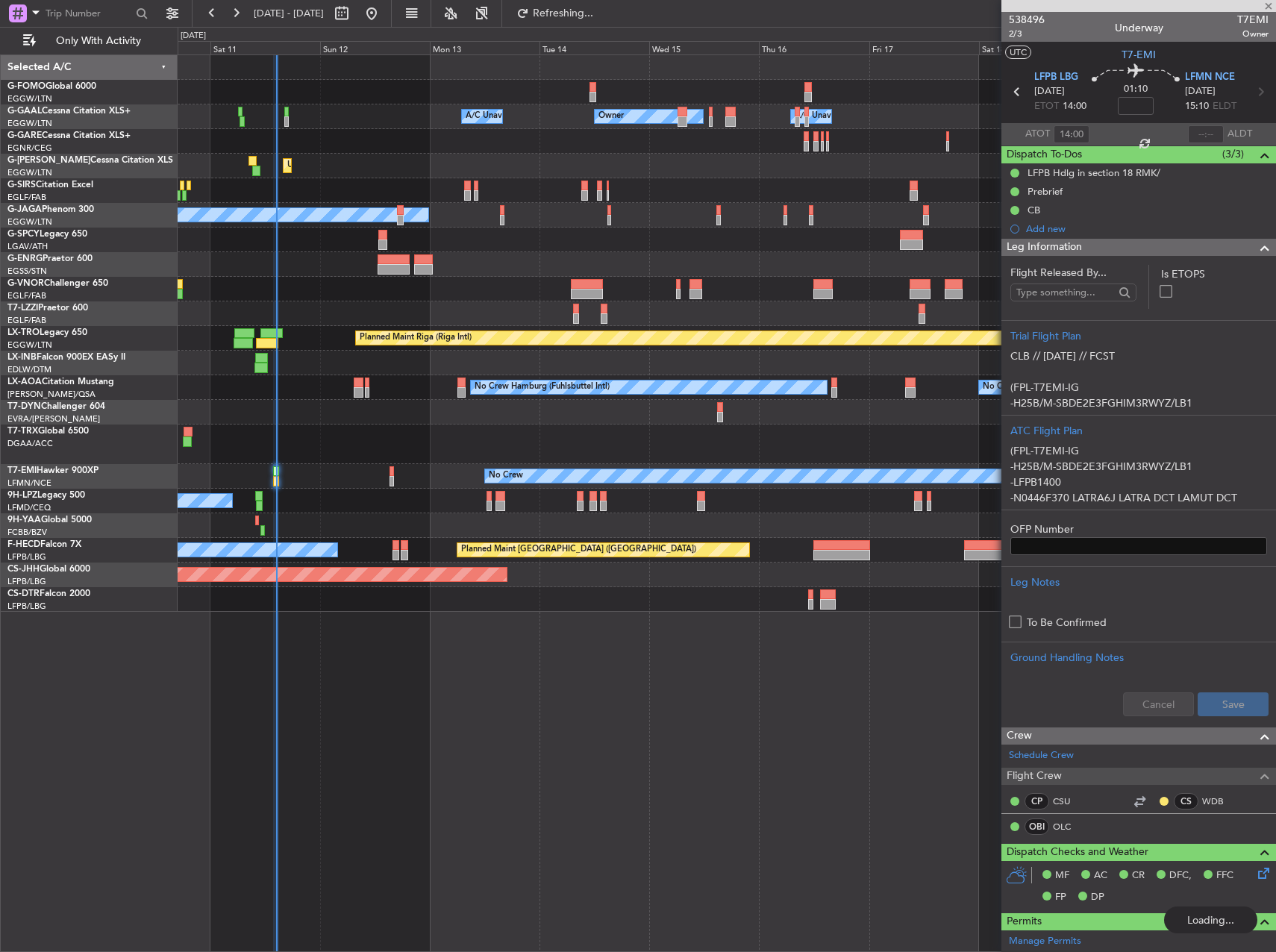
type input "+00:15"
type input "2"
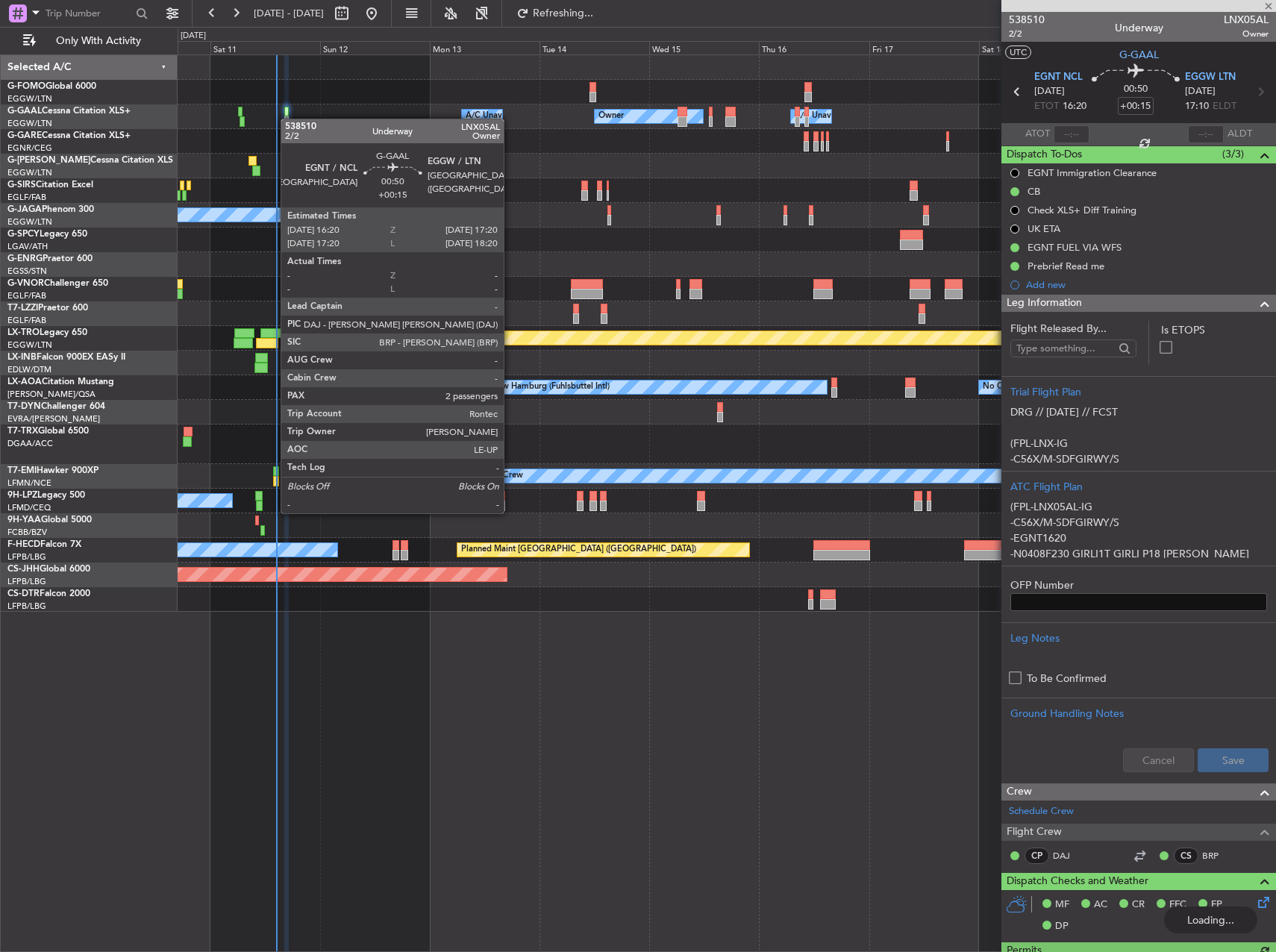
type input "14:00"
type input "1"
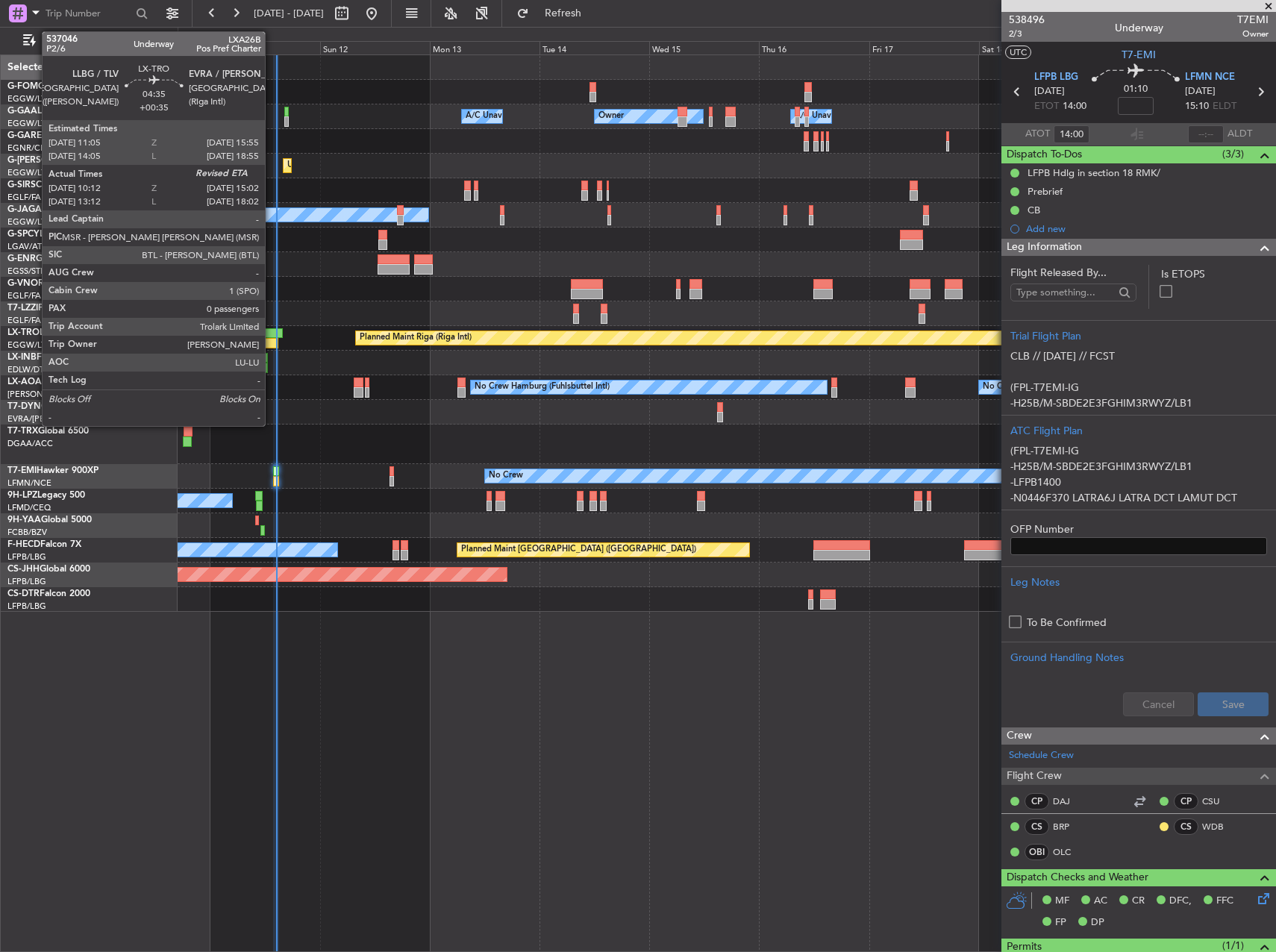
click at [272, 340] on div at bounding box center [267, 343] width 22 height 10
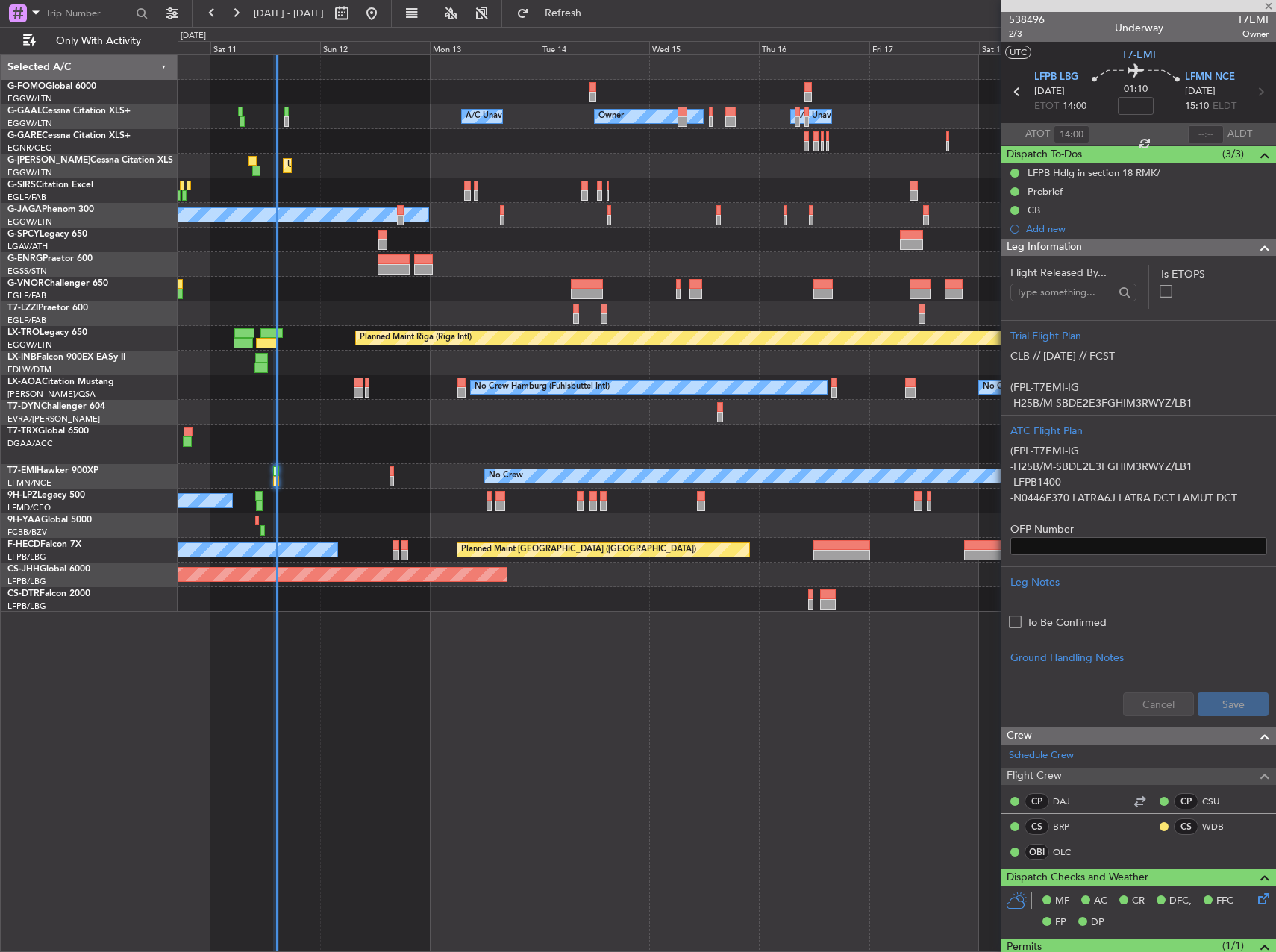
type input "+00:35"
type input "10:12"
type input "0"
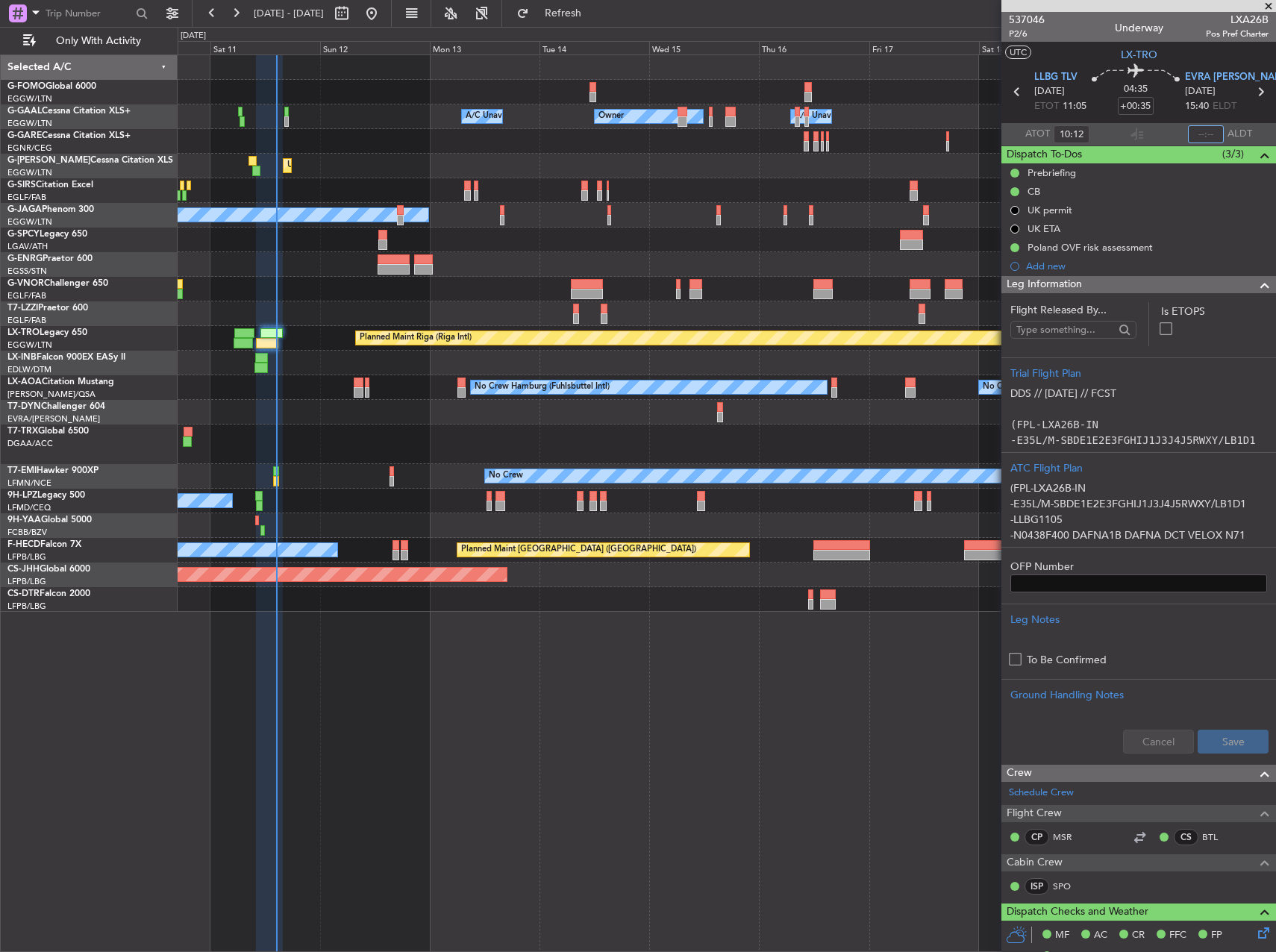
click at [1203, 134] on input "text" at bounding box center [1206, 134] width 36 height 18
type input "14:28"
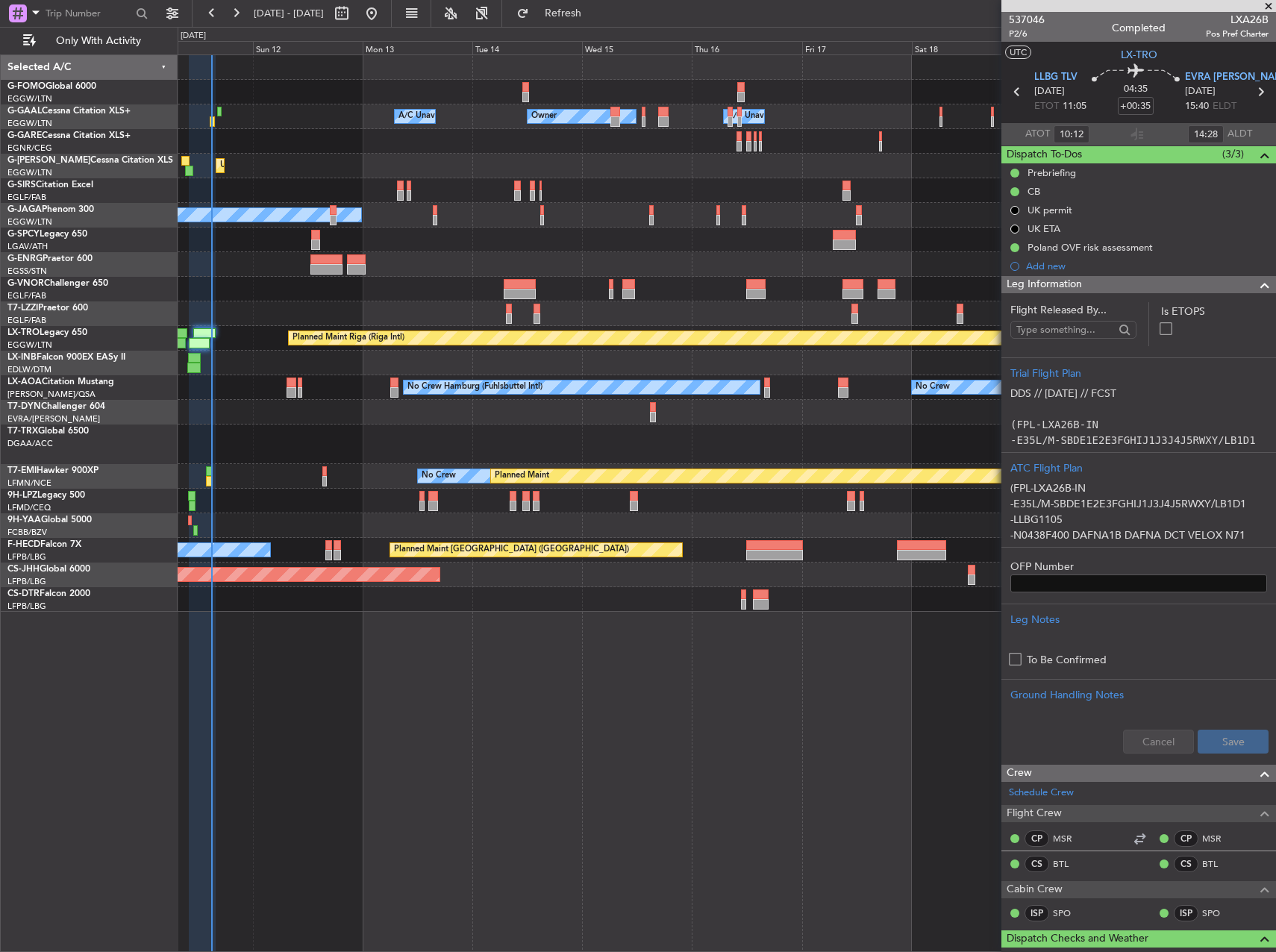
click at [77, 433] on div "Owner A/C Unavailable Owner A/C Unavailable Unplanned Maint [GEOGRAPHIC_DATA] (…" at bounding box center [638, 489] width 1276 height 925
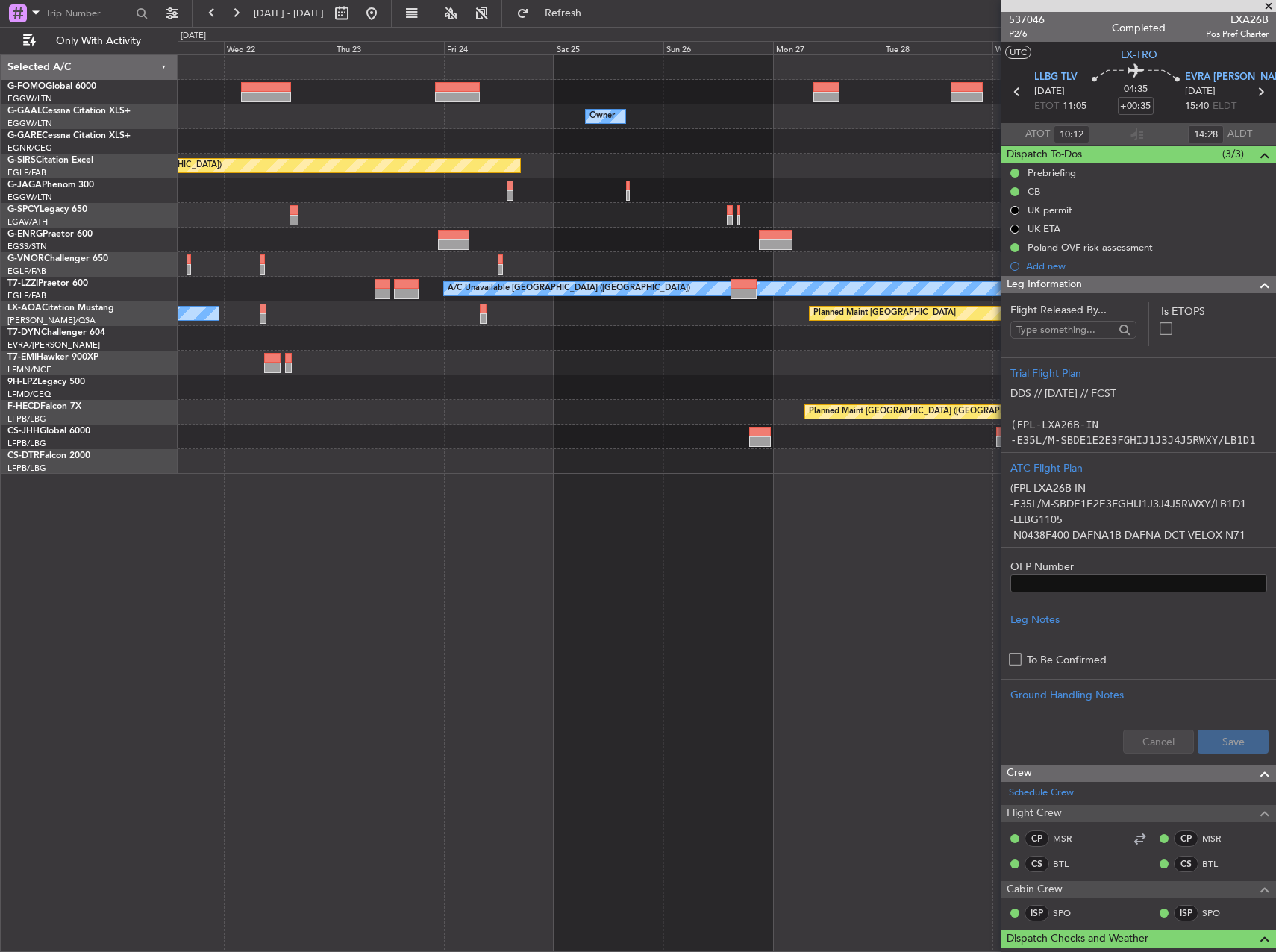
click at [312, 132] on div "Owner Owner Planned Maint [GEOGRAPHIC_DATA] ([GEOGRAPHIC_DATA]) Planned Maint […" at bounding box center [727, 264] width 1098 height 418
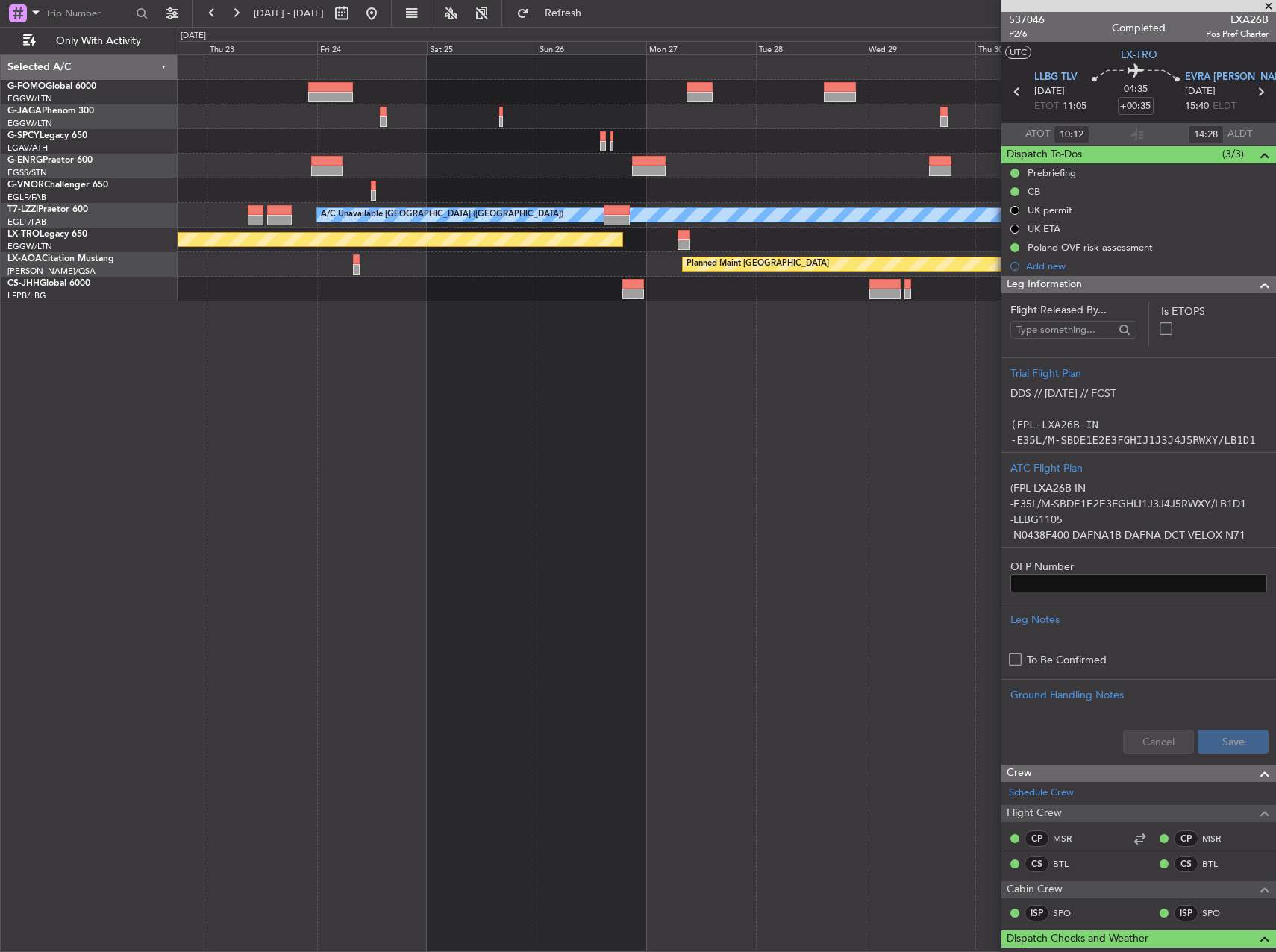
drag, startPoint x: 423, startPoint y: 24, endPoint x: 431, endPoint y: 52, distance: 29.1
click at [384, 24] on button at bounding box center [372, 14] width 24 height 24
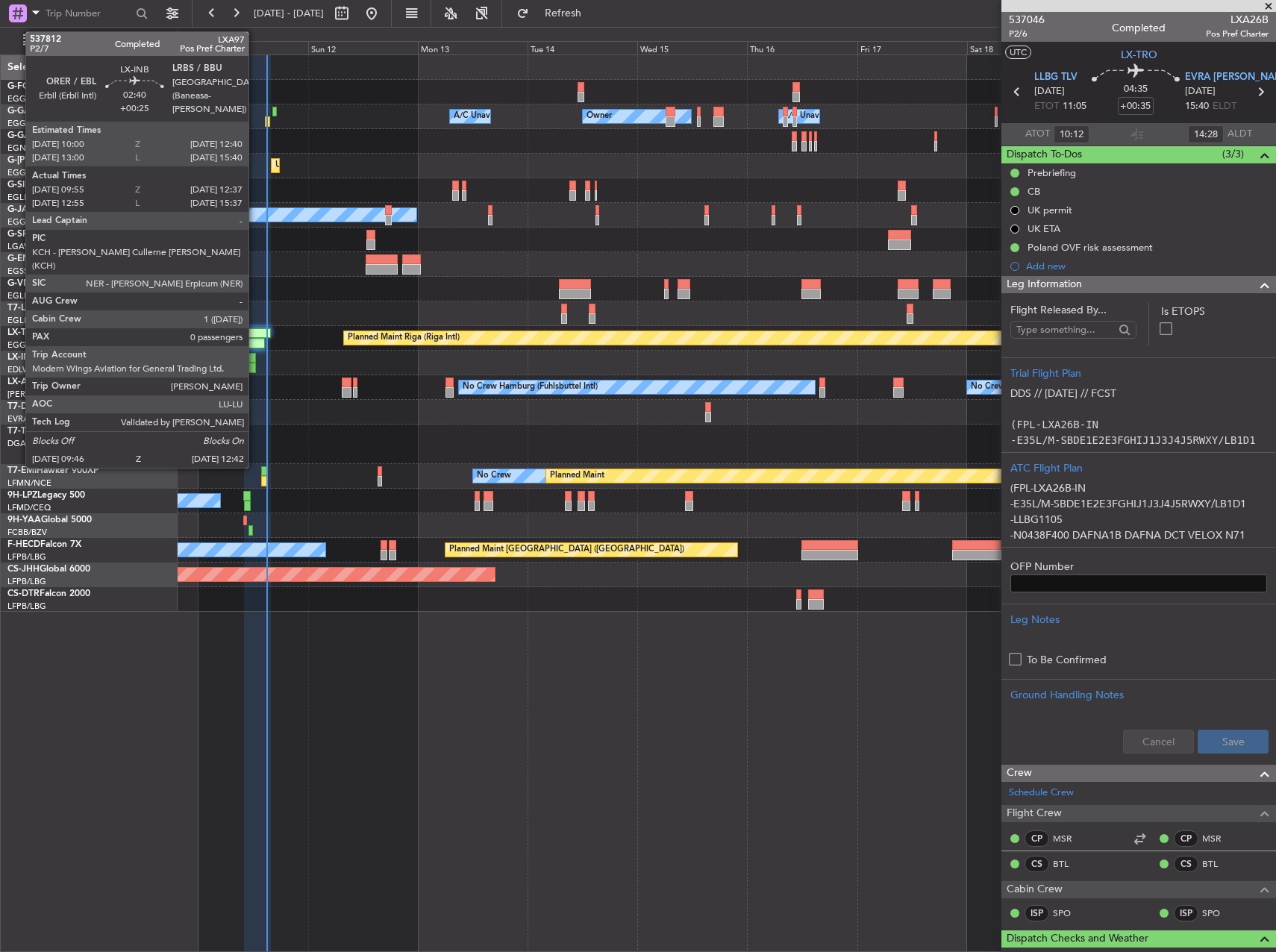
click at [255, 367] on div at bounding box center [249, 367] width 14 height 10
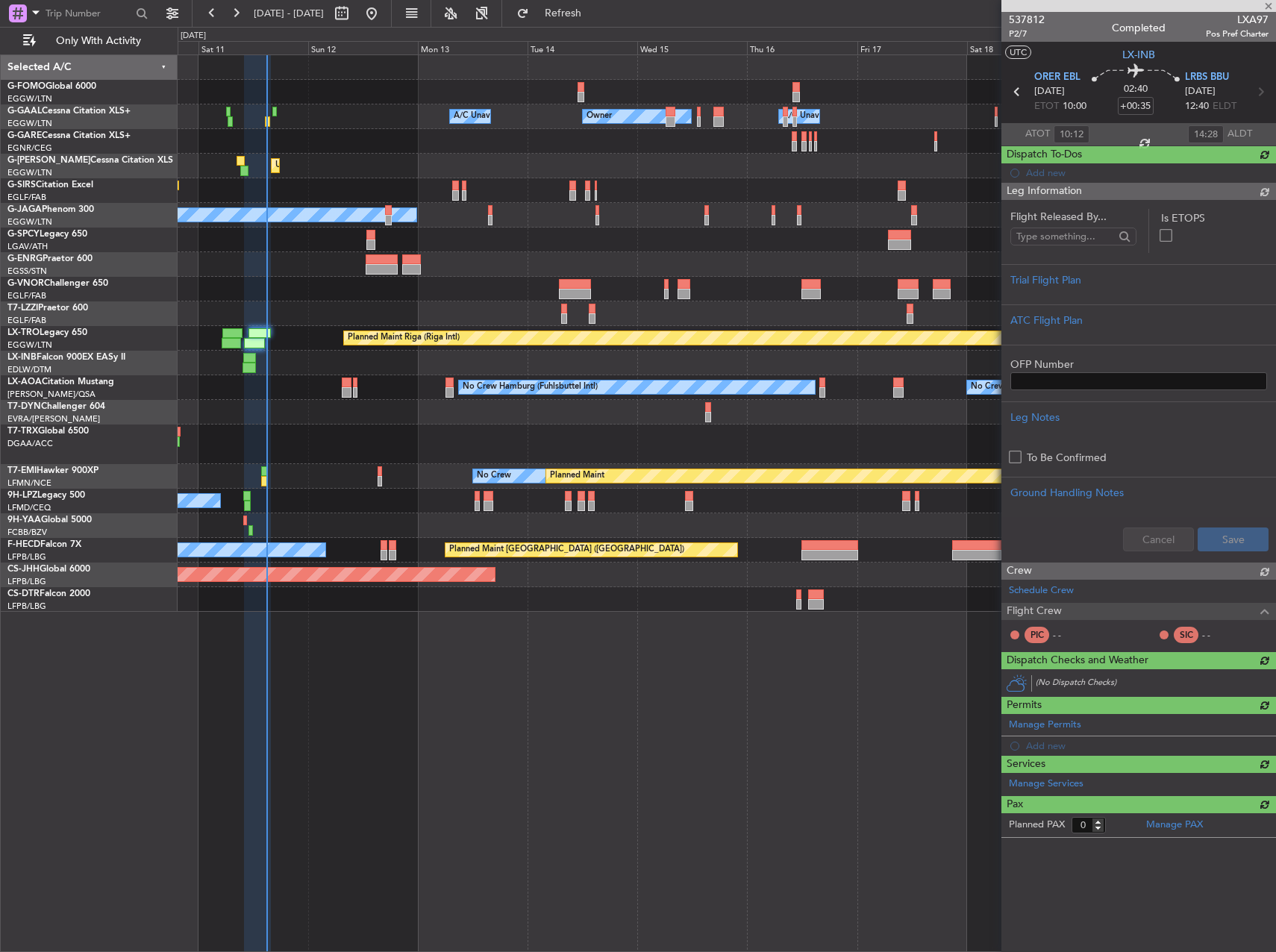
type input "+00:25"
type input "09:55"
type input "12:37"
